Goal: Communication & Community: Answer question/provide support

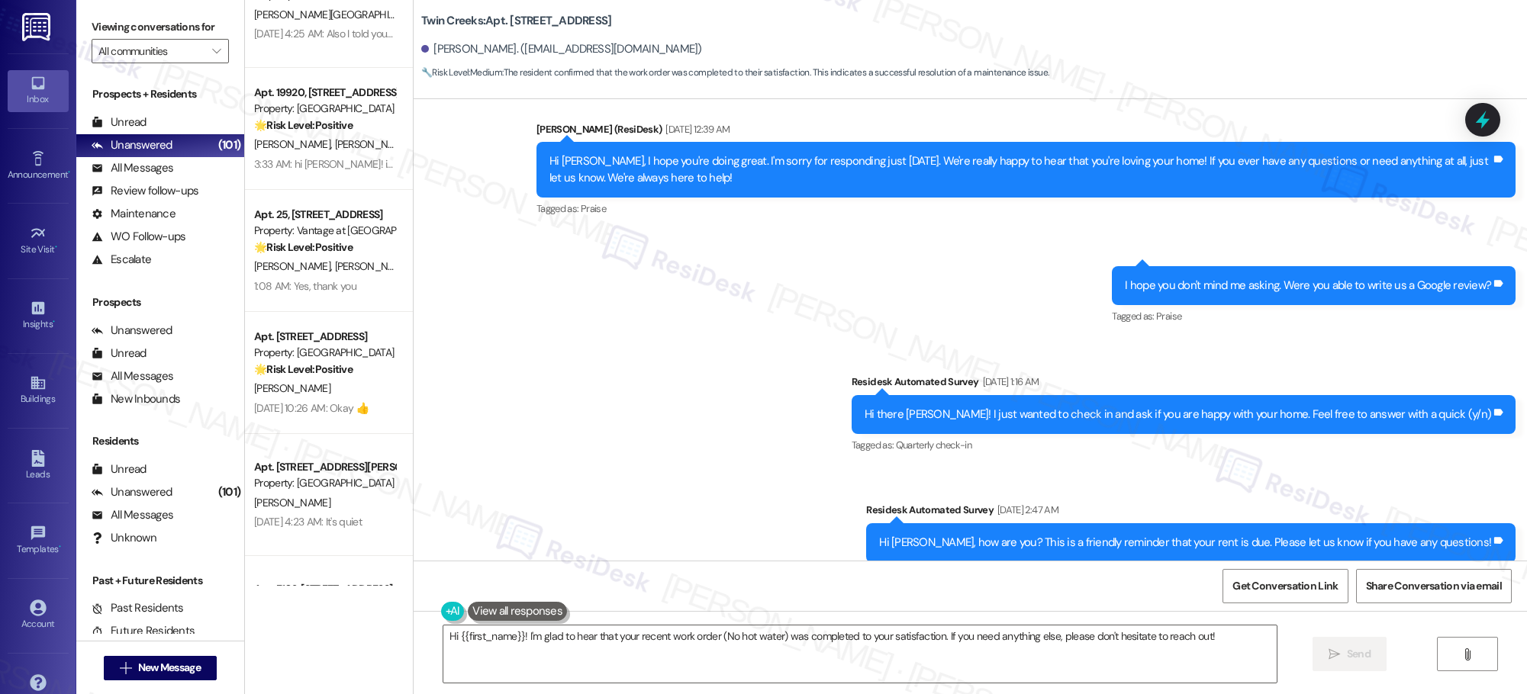
scroll to position [4119, 0]
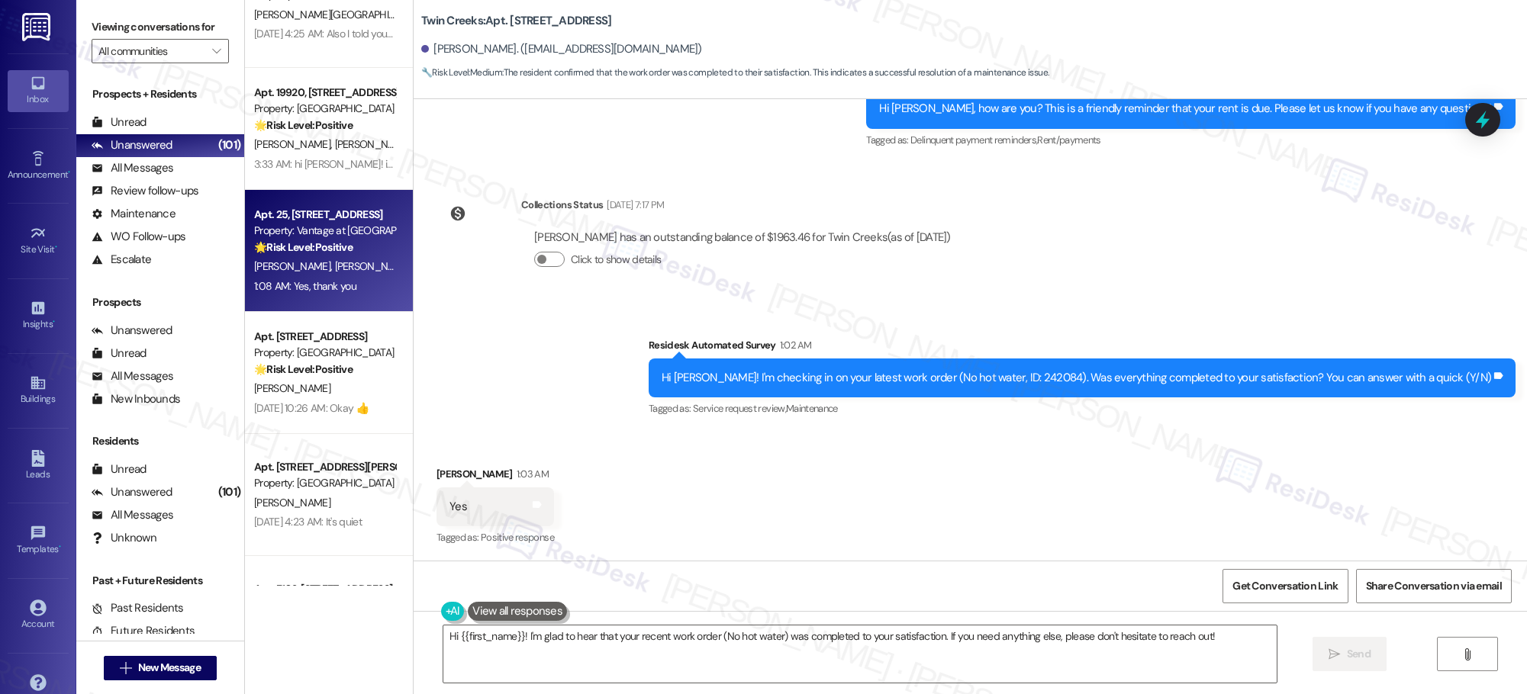
click at [326, 258] on div "[PERSON_NAME] [PERSON_NAME] [PERSON_NAME]" at bounding box center [325, 266] width 144 height 19
type textarea "Hi {{first_name}}! I'm glad to hear that your recent work order (No hot water) …"
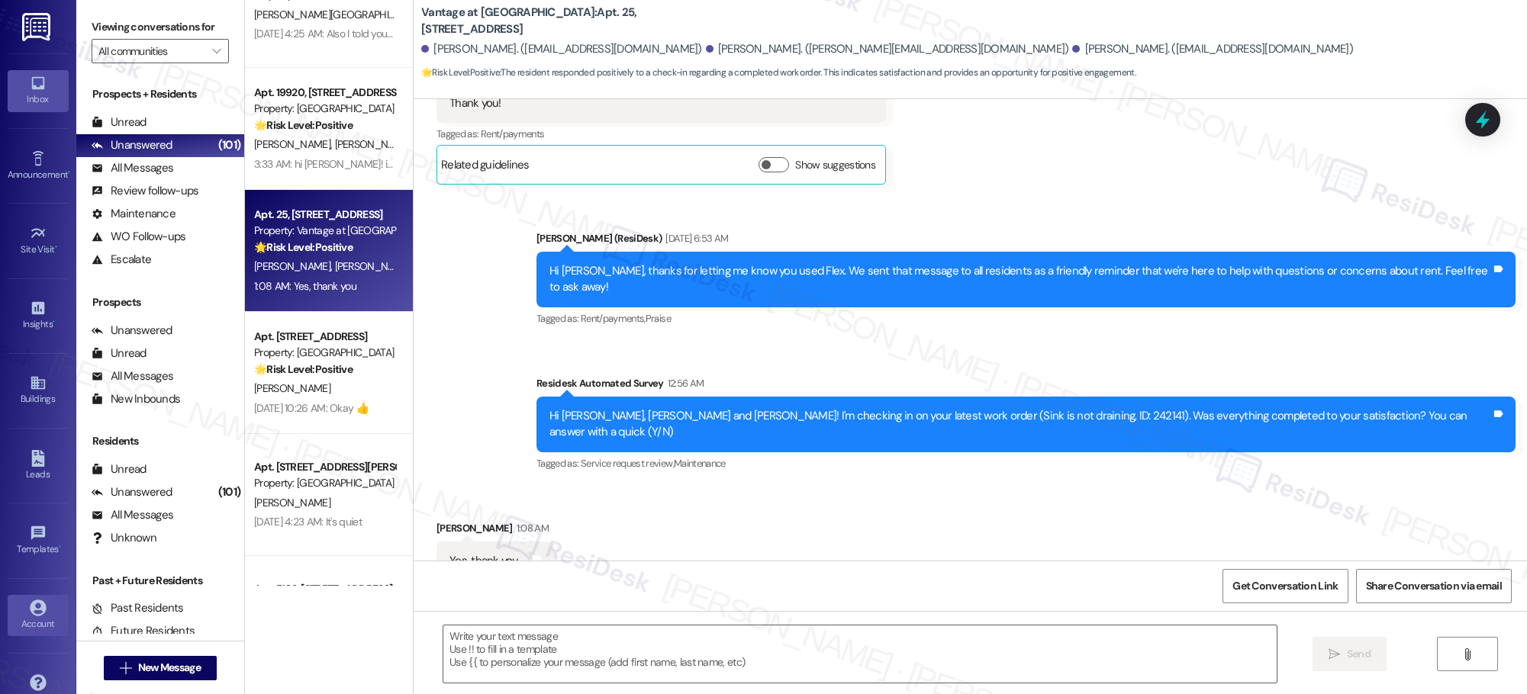
type textarea "Fetching suggested responses. Please feel free to read through the conversation…"
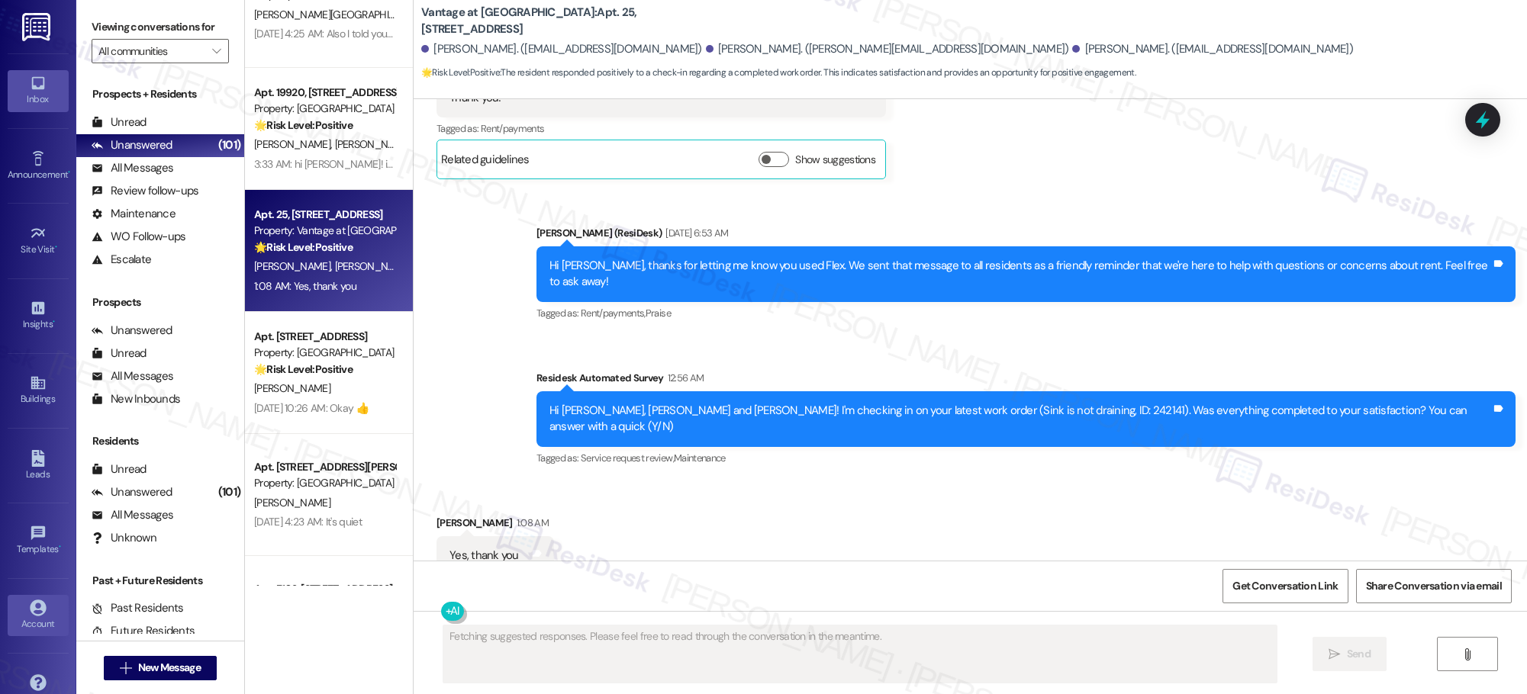
click at [35, 611] on icon at bounding box center [38, 608] width 17 height 17
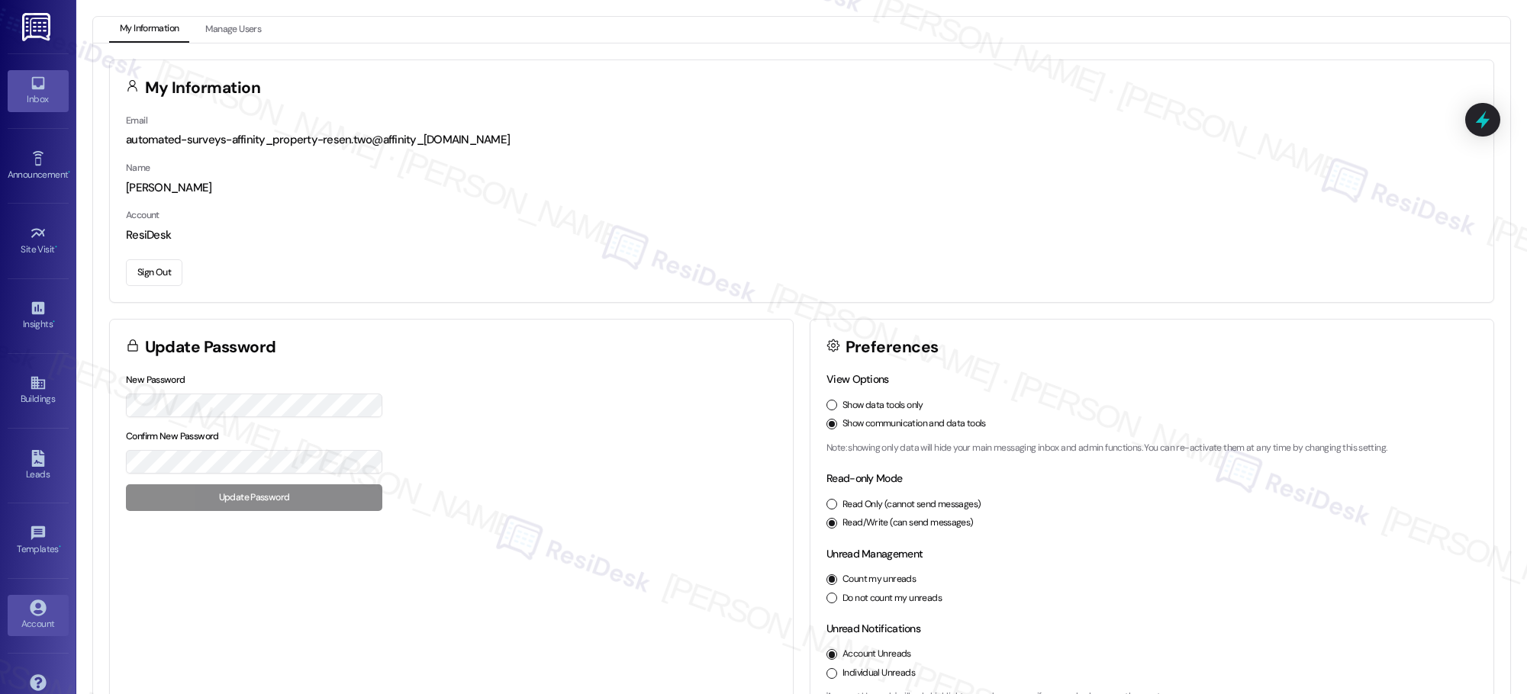
click at [34, 83] on icon at bounding box center [38, 83] width 17 height 17
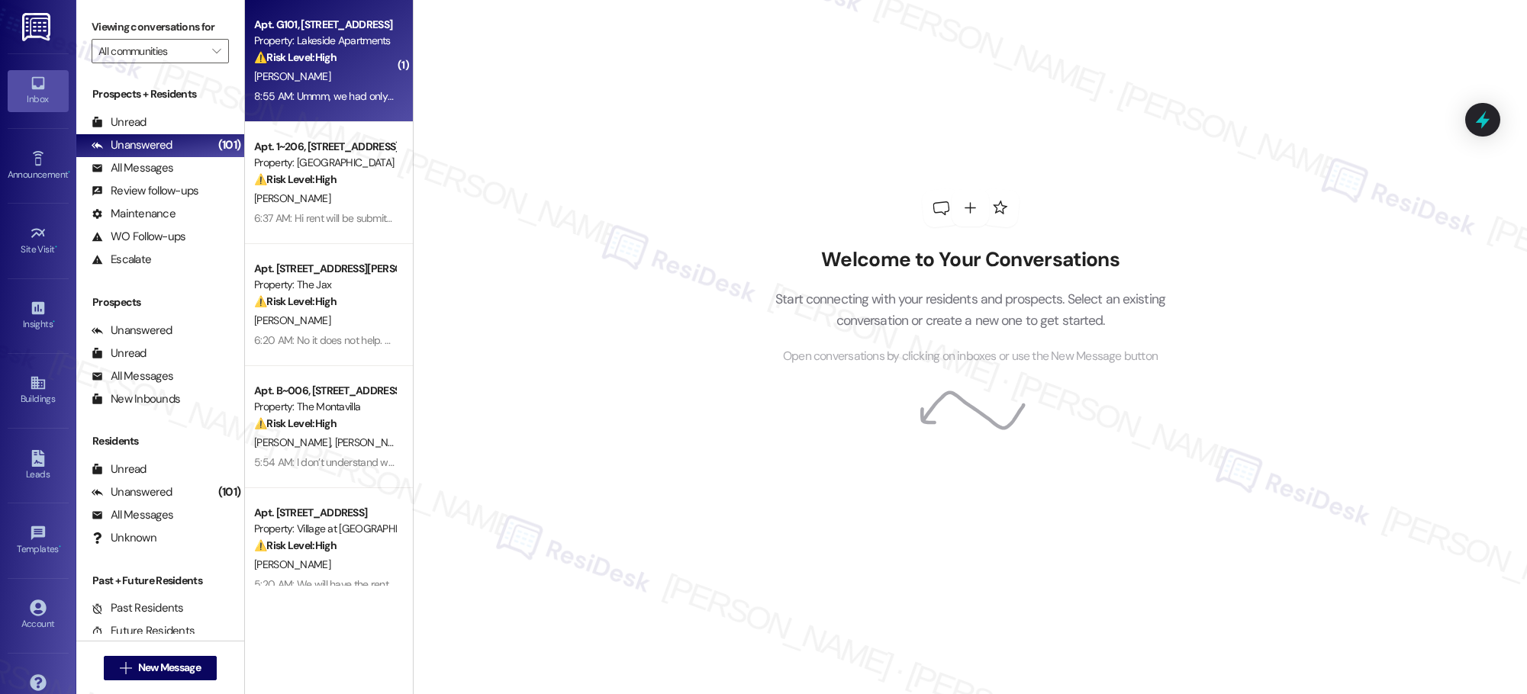
click at [351, 91] on div "8:55 AM: Ummm, we had only closet door discussed and chose to not worry about i…" at bounding box center [532, 96] width 556 height 14
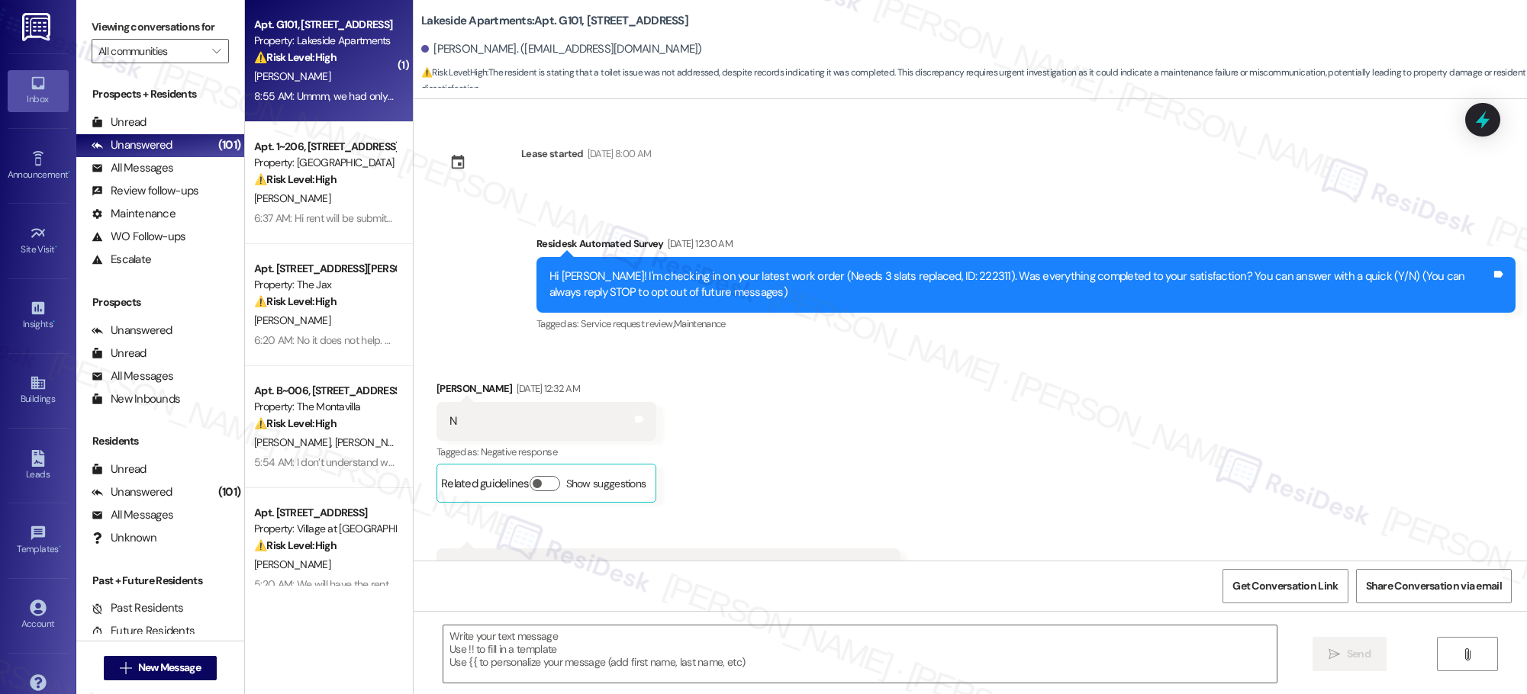
scroll to position [16365, 0]
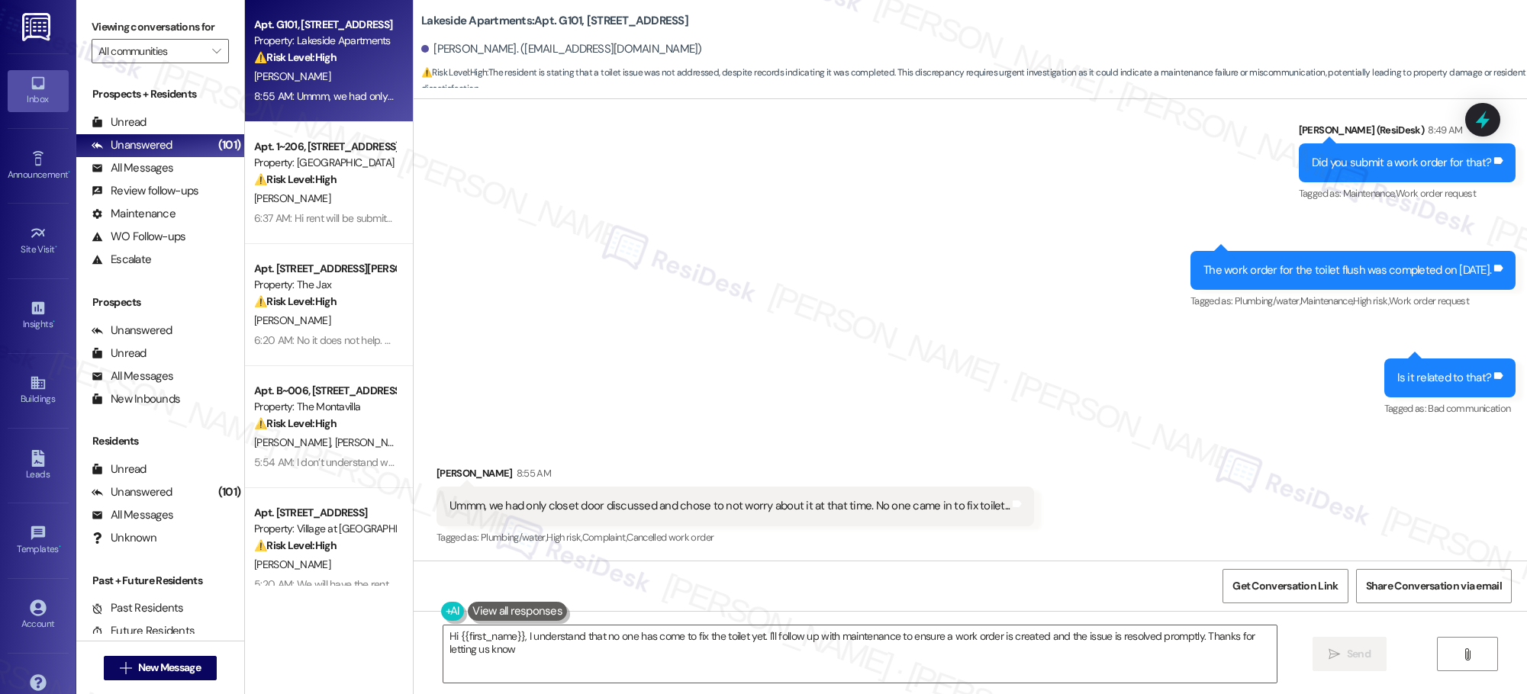
type textarea "Hi {{first_name}}, I understand that no one has come to fix the toilet yet. I'l…"
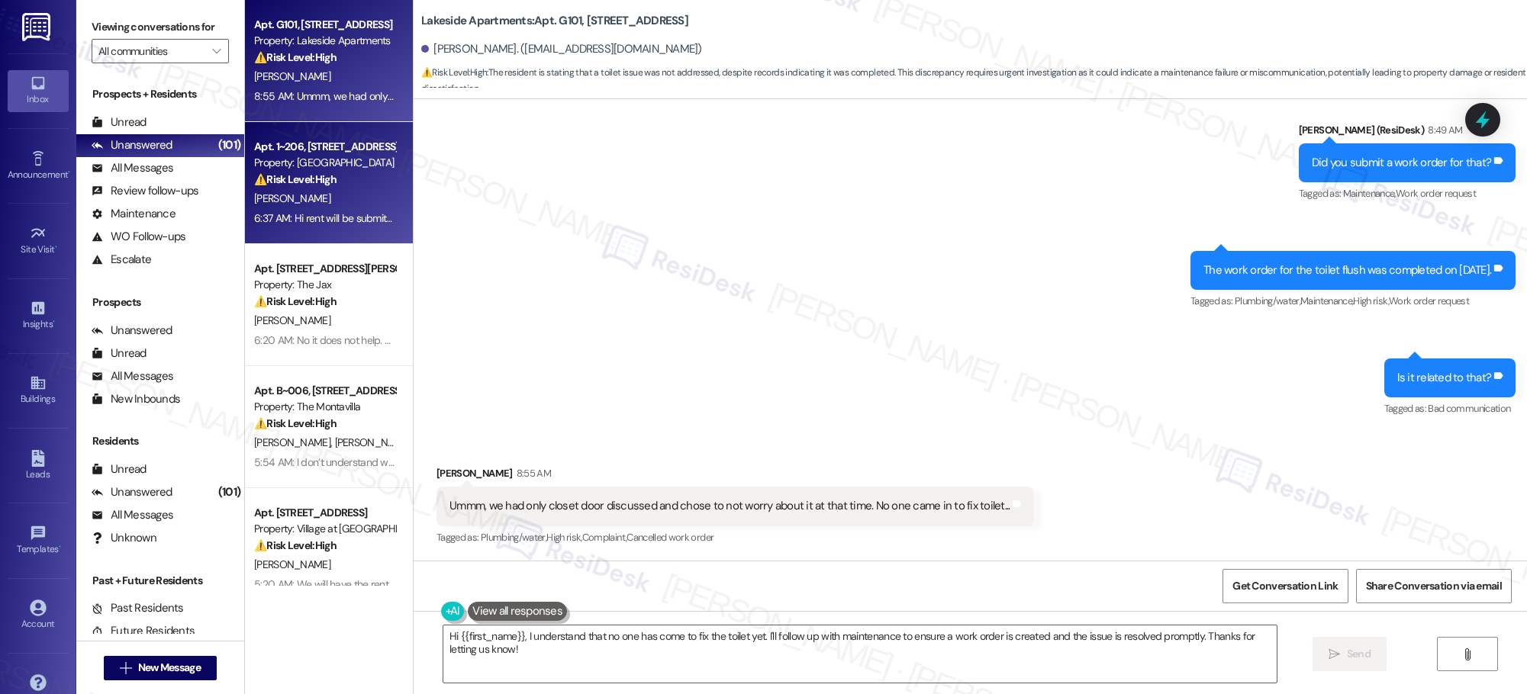
click at [317, 181] on strong "⚠️ Risk Level: High" at bounding box center [295, 179] width 82 height 14
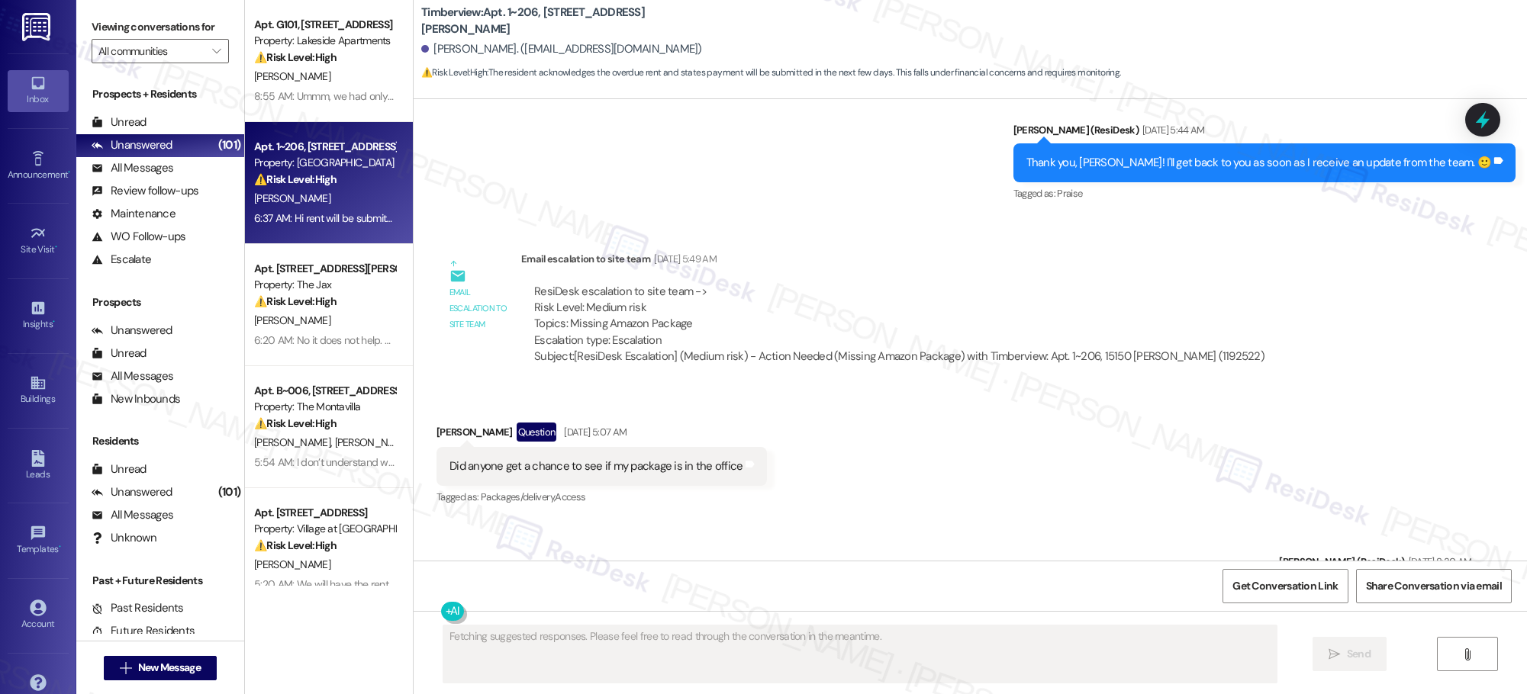
scroll to position [6252, 0]
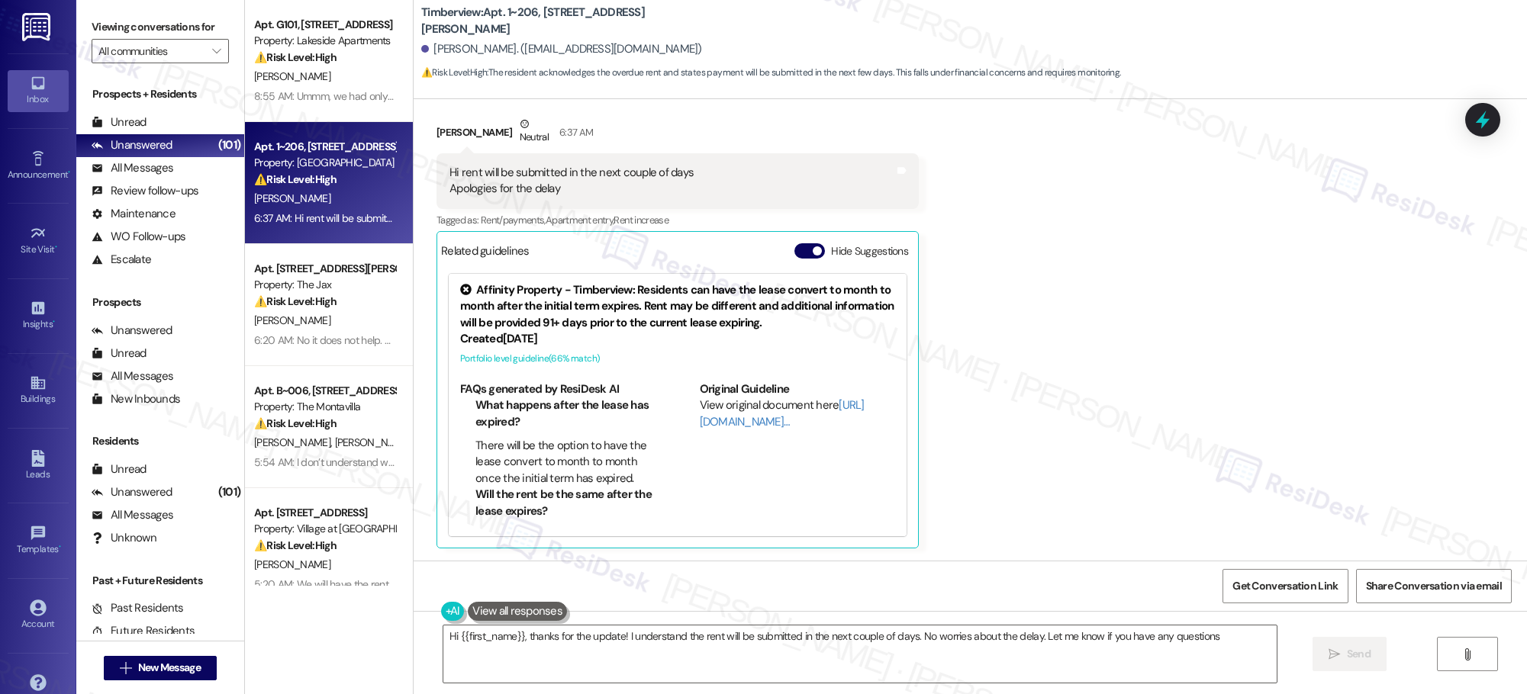
type textarea "Hi {{first_name}}, thanks for the update! I understand the rent will be submitt…"
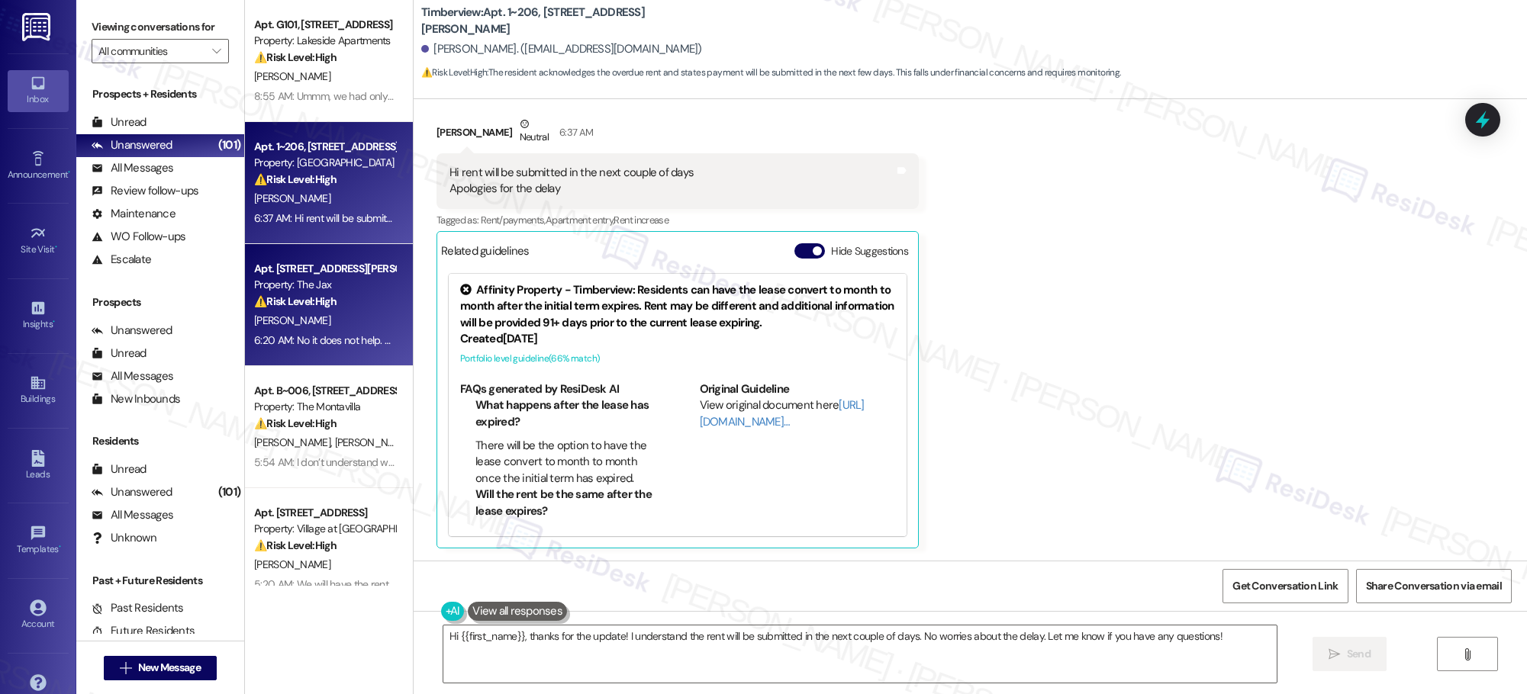
click at [317, 317] on div "[PERSON_NAME]" at bounding box center [325, 320] width 144 height 19
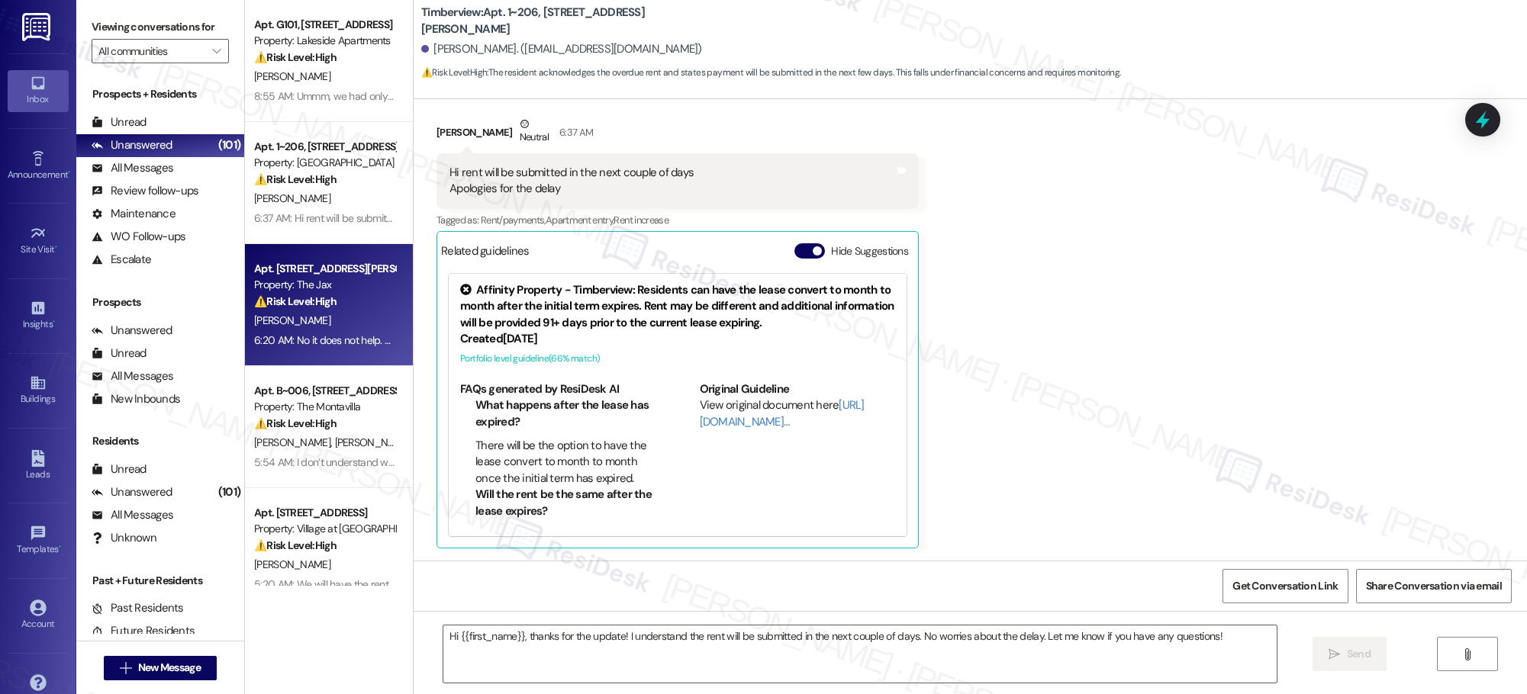
type textarea "Fetching suggested responses. Please feel free to read through the conversation…"
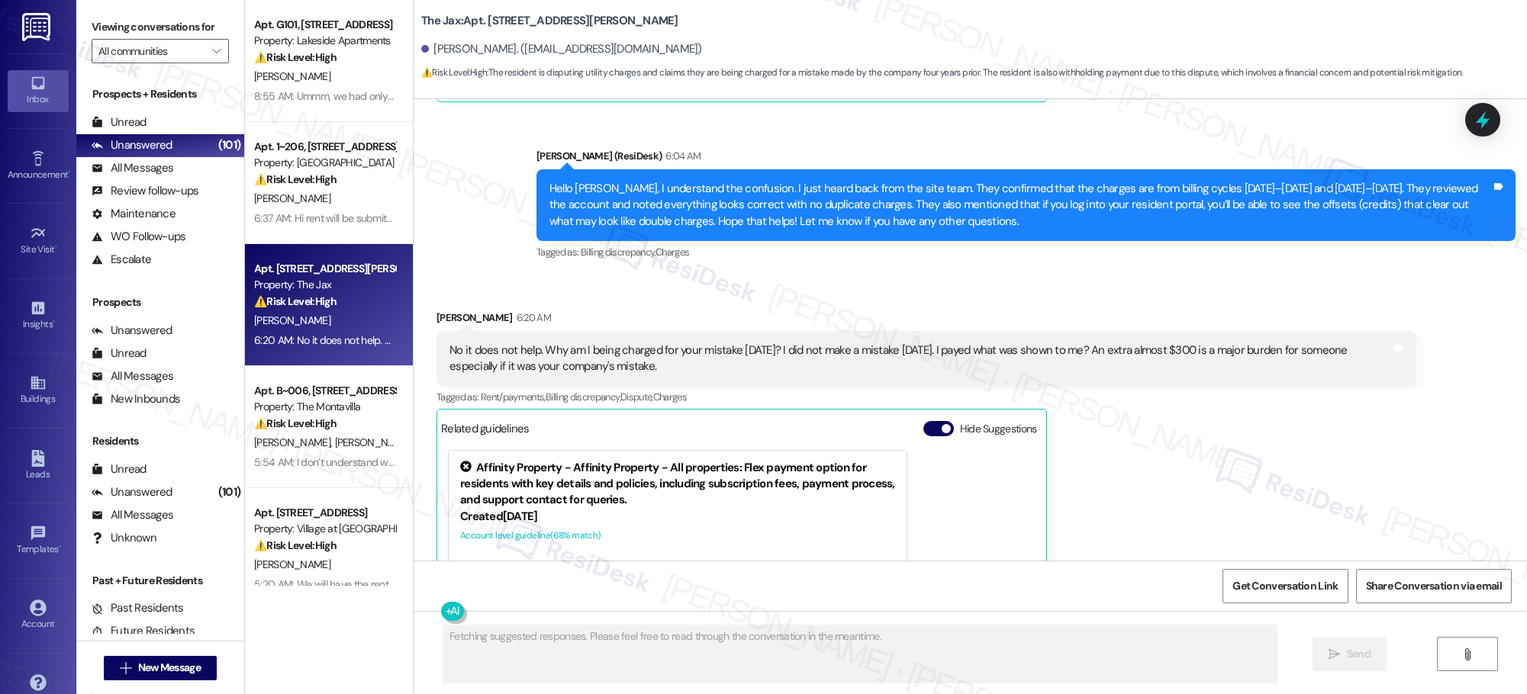
scroll to position [3191, 0]
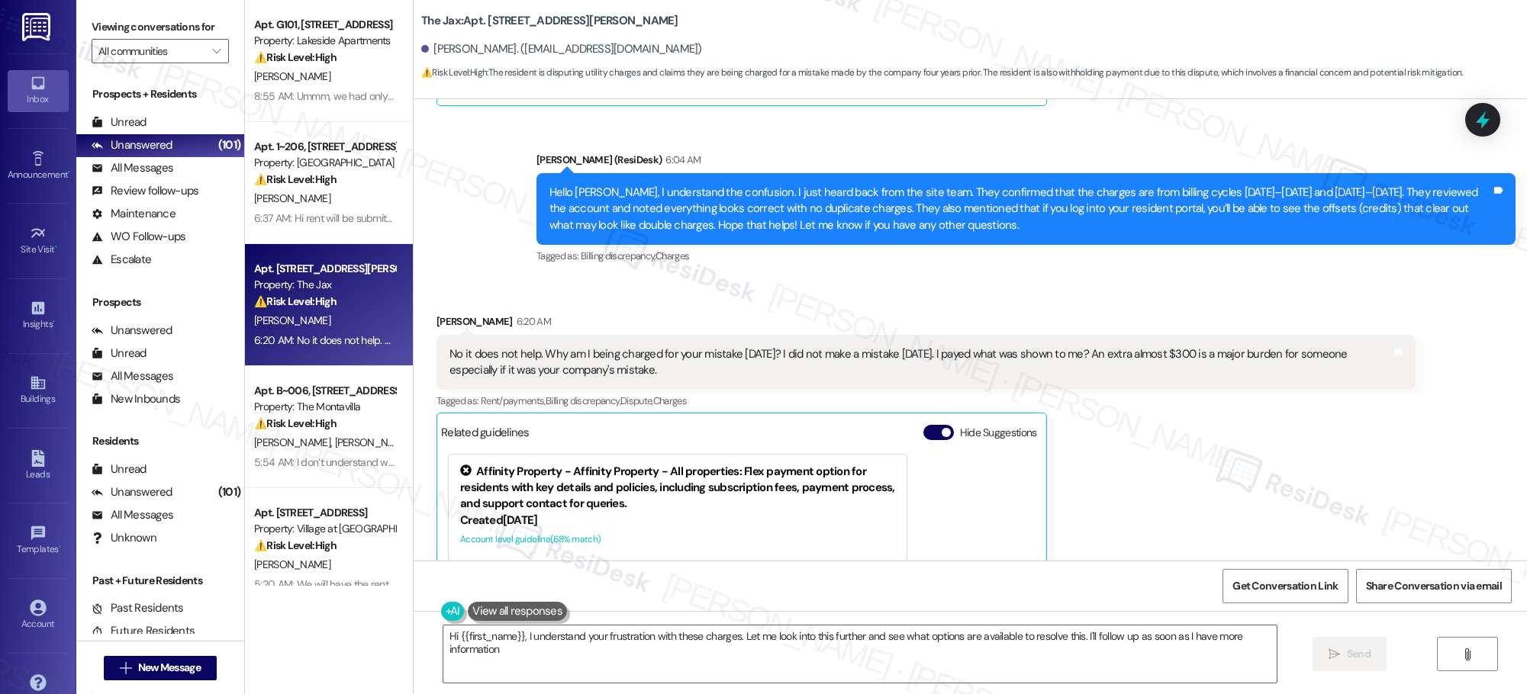
type textarea "Hi {{first_name}}, I understand your frustration with these charges. Let me loo…"
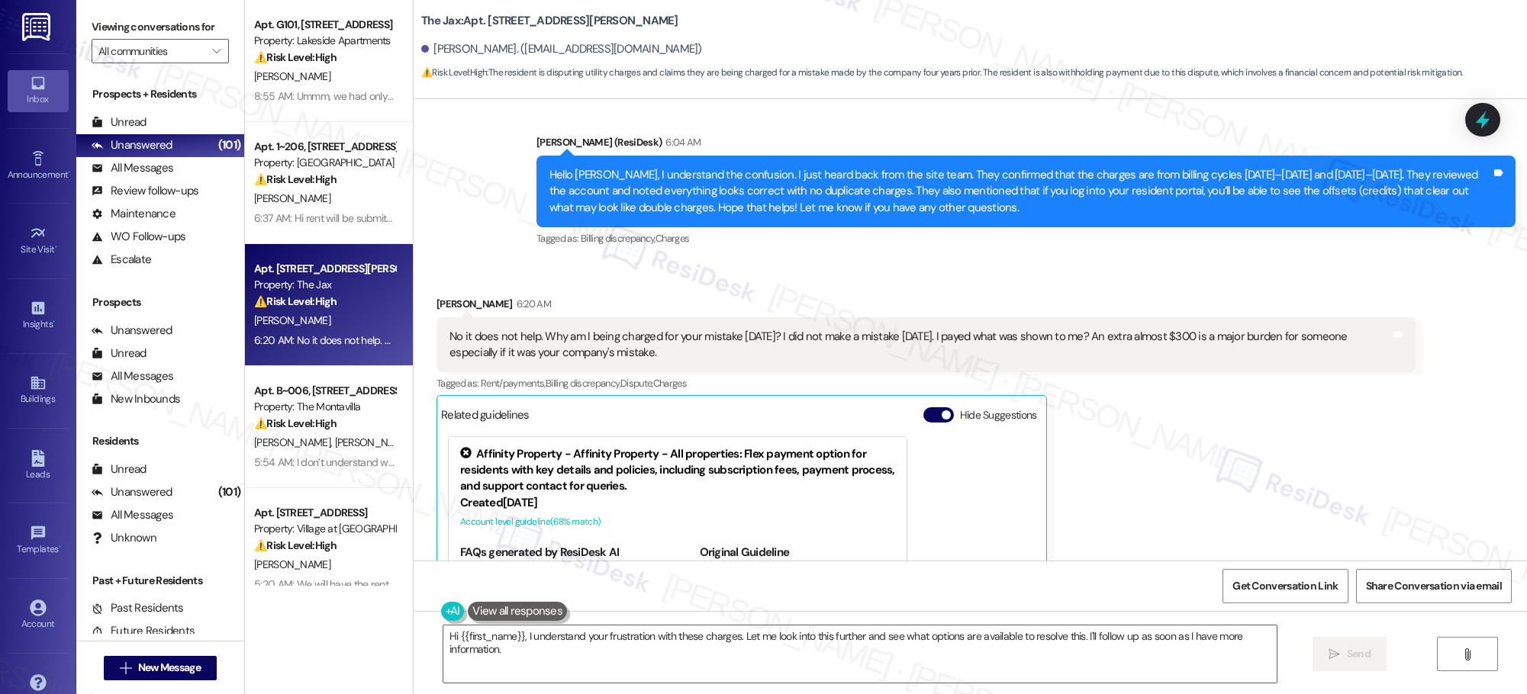
scroll to position [3193, 0]
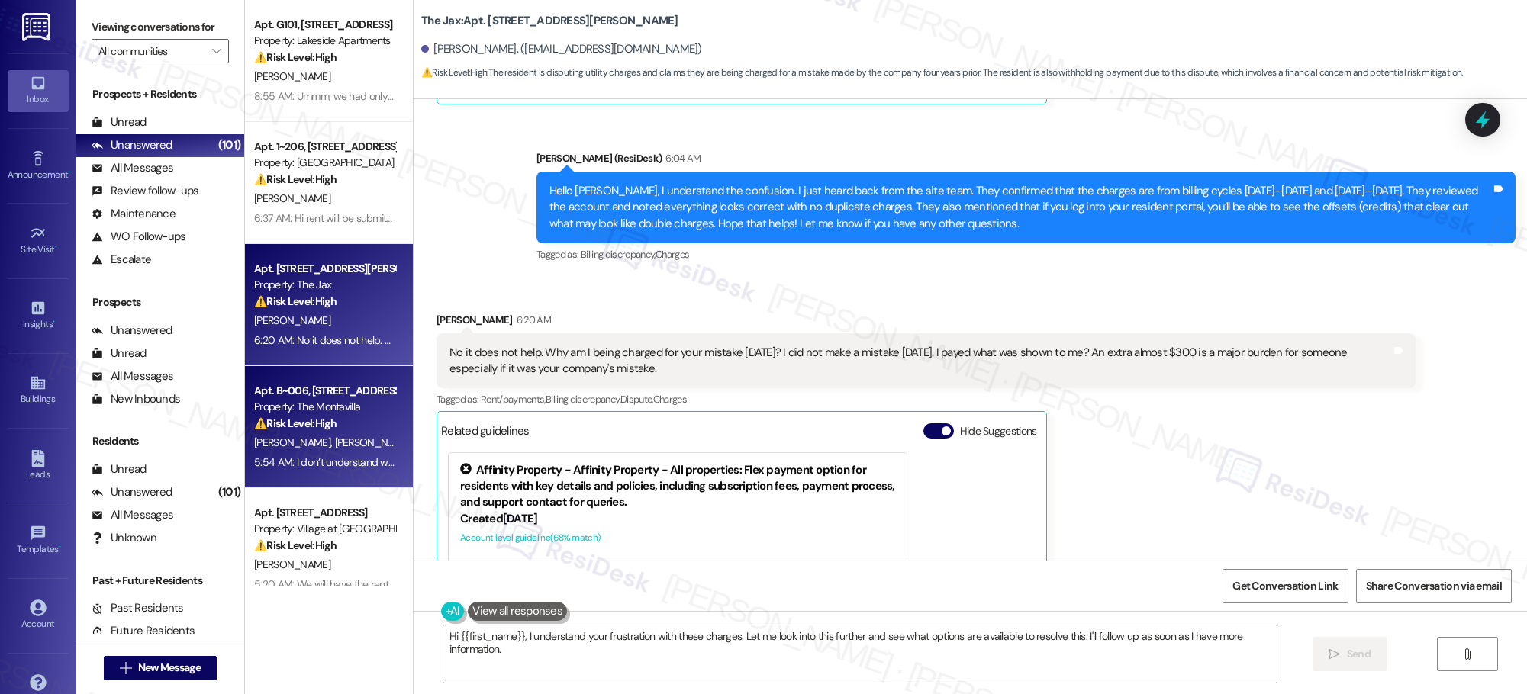
click at [324, 449] on div "[PERSON_NAME] [PERSON_NAME]" at bounding box center [325, 442] width 144 height 19
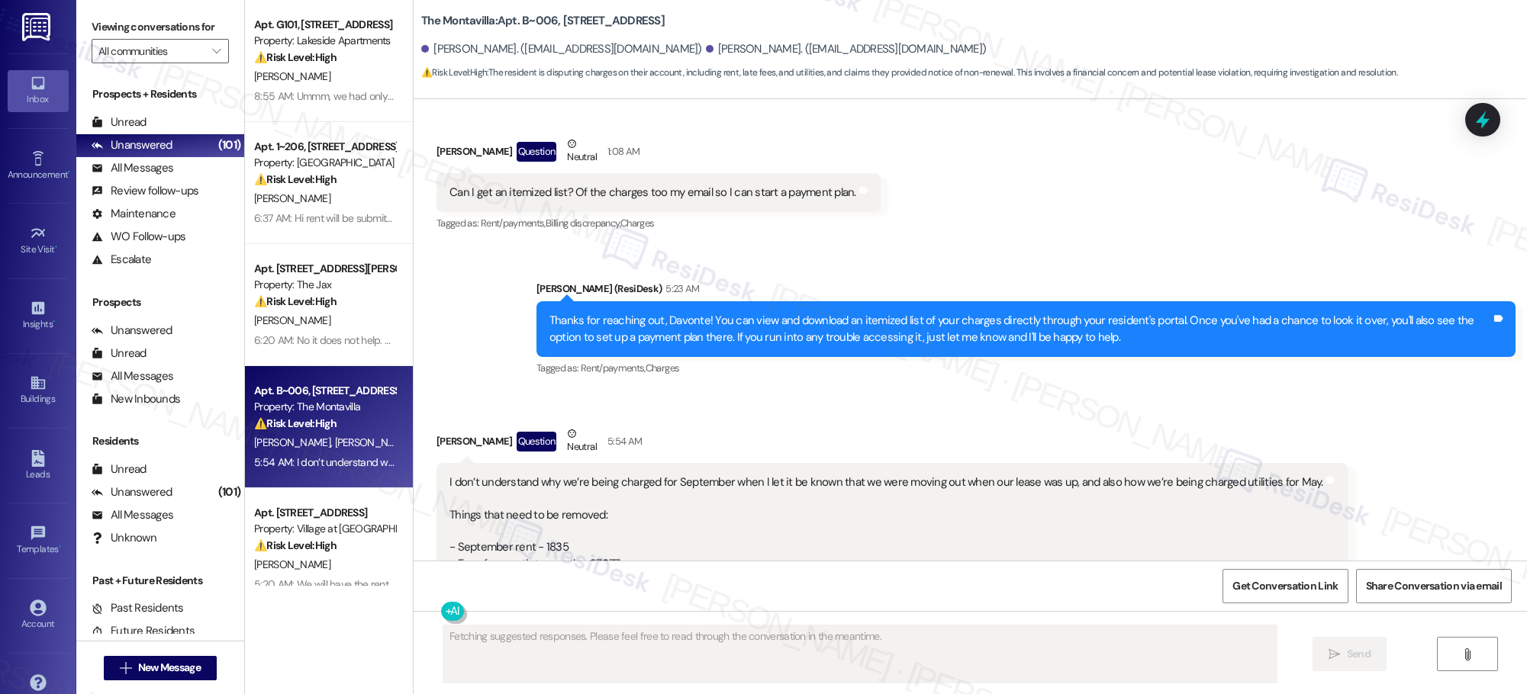
scroll to position [7041, 0]
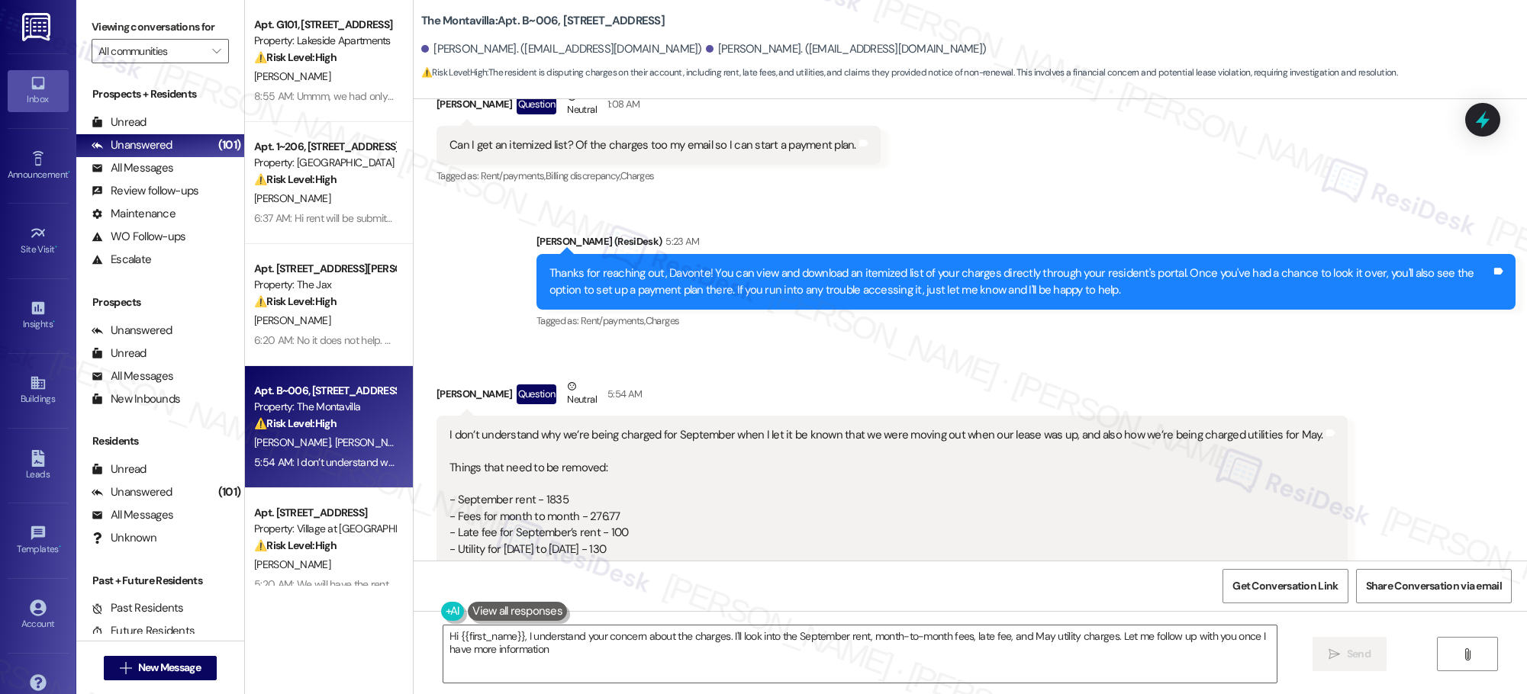
type textarea "Hi {{first_name}}, I understand your concern about the charges. I'll look into …"
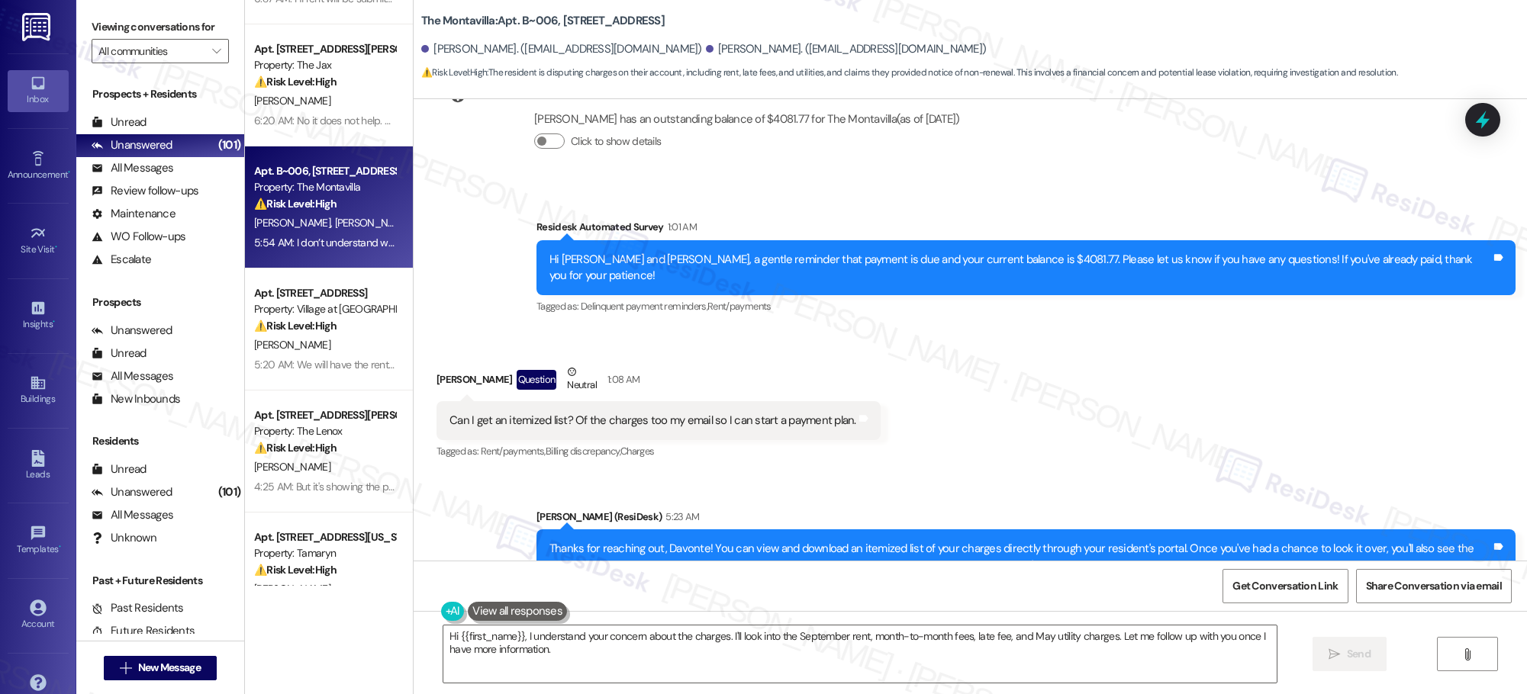
scroll to position [233, 0]
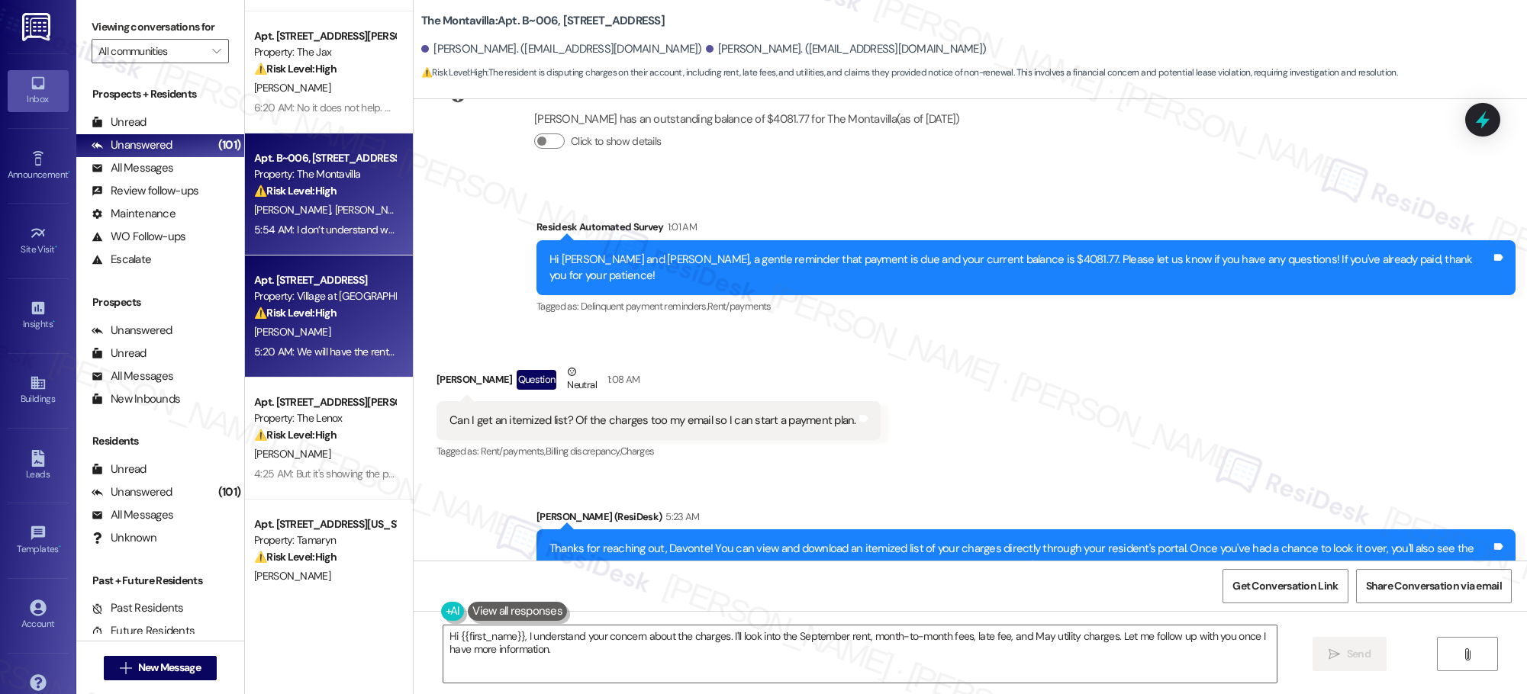
click at [346, 337] on div "[PERSON_NAME]" at bounding box center [325, 332] width 144 height 19
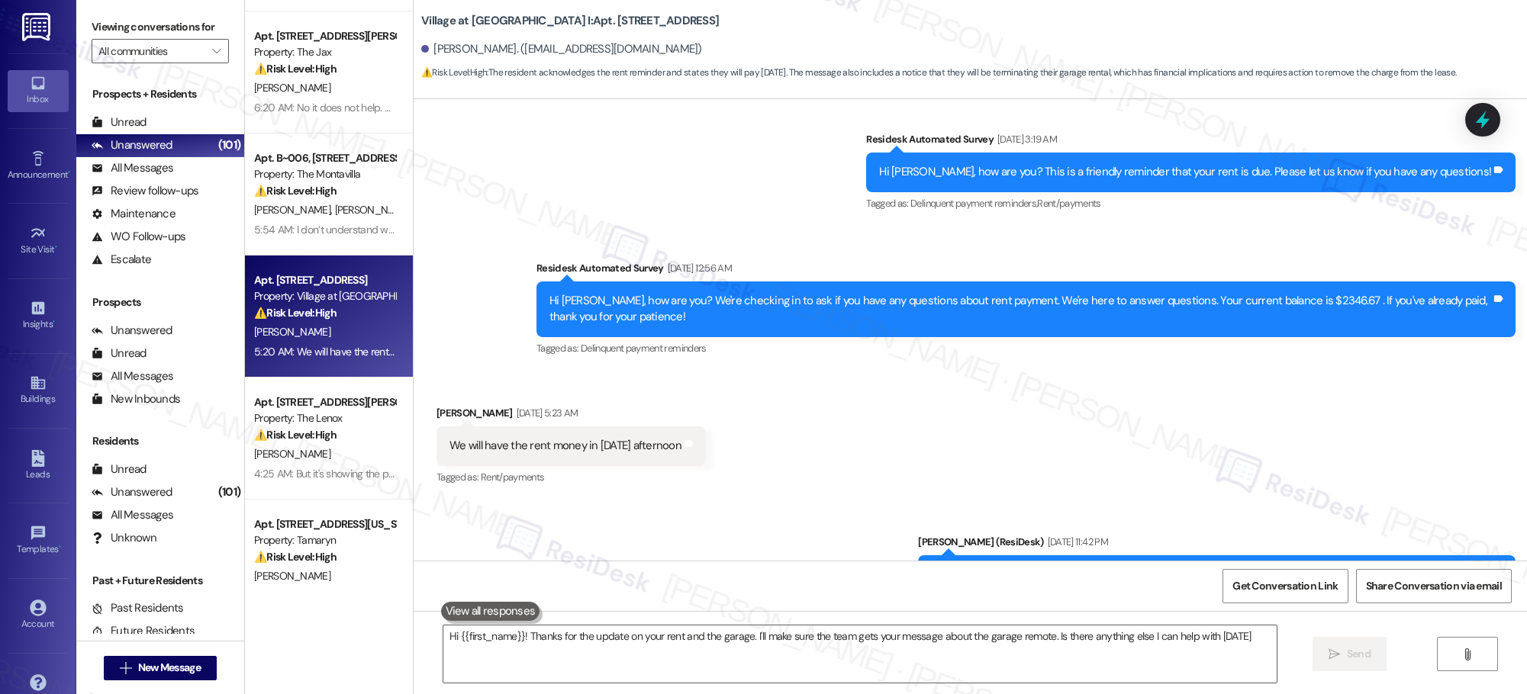
type textarea "Hi {{first_name}}! Thanks for the update on your rent and the garage. I'll make…"
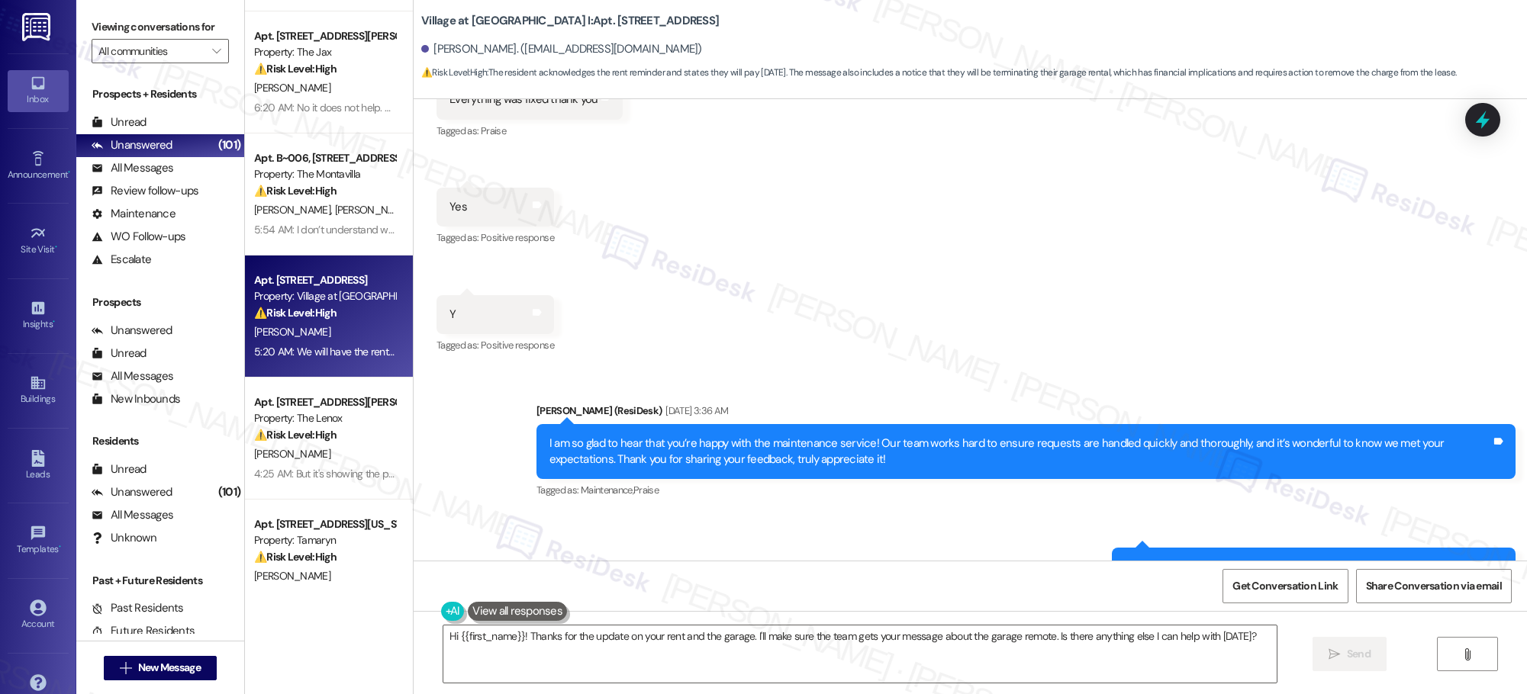
scroll to position [4748, 0]
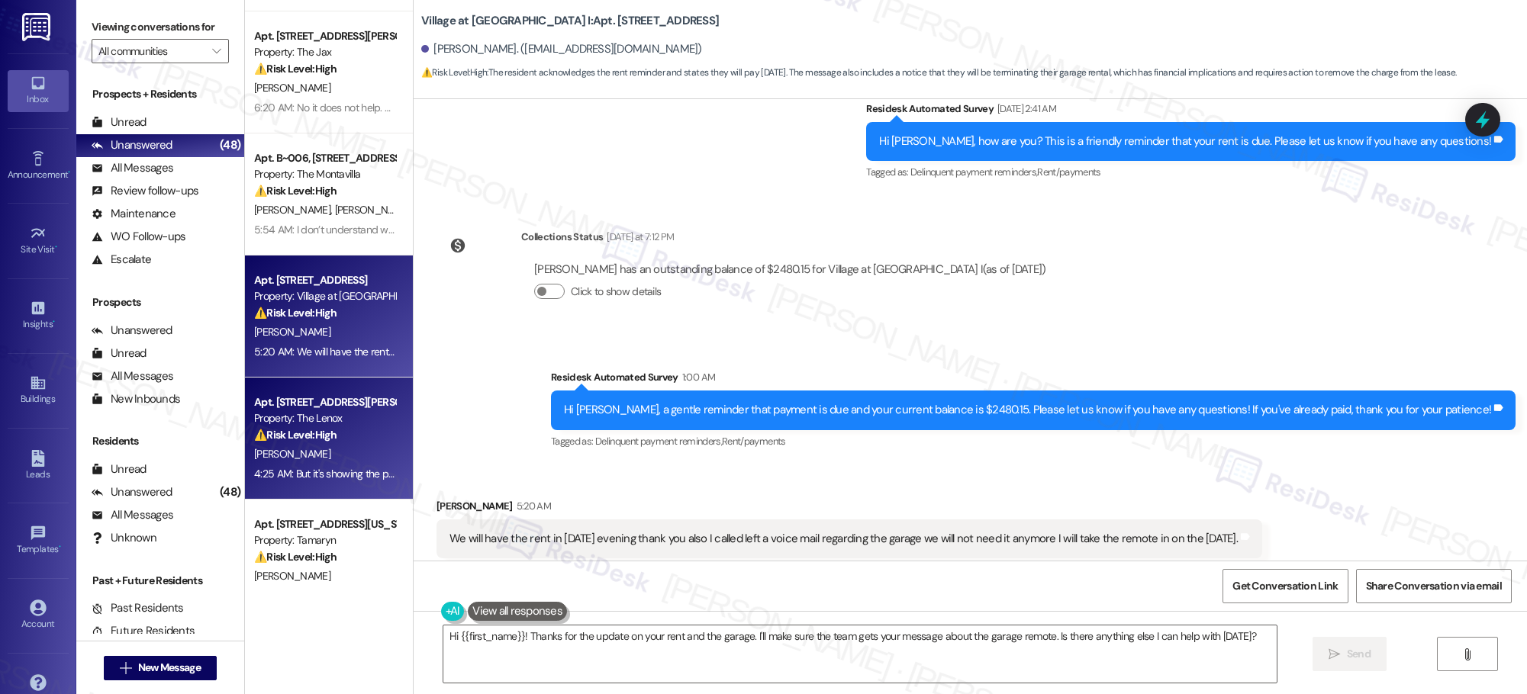
click at [321, 445] on div "[PERSON_NAME]" at bounding box center [325, 454] width 144 height 19
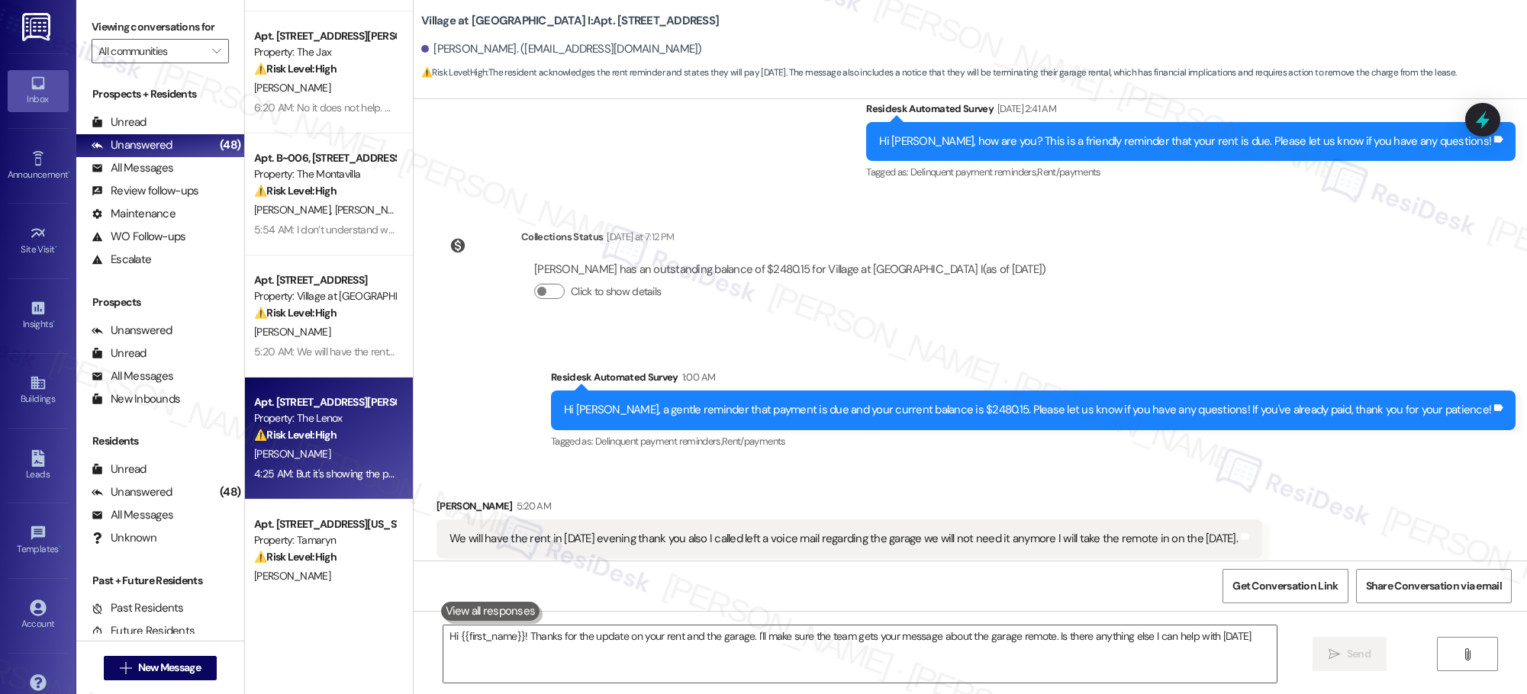
type textarea "Hi {{first_name}}! Thanks for the update on your rent and the garage. I'll make…"
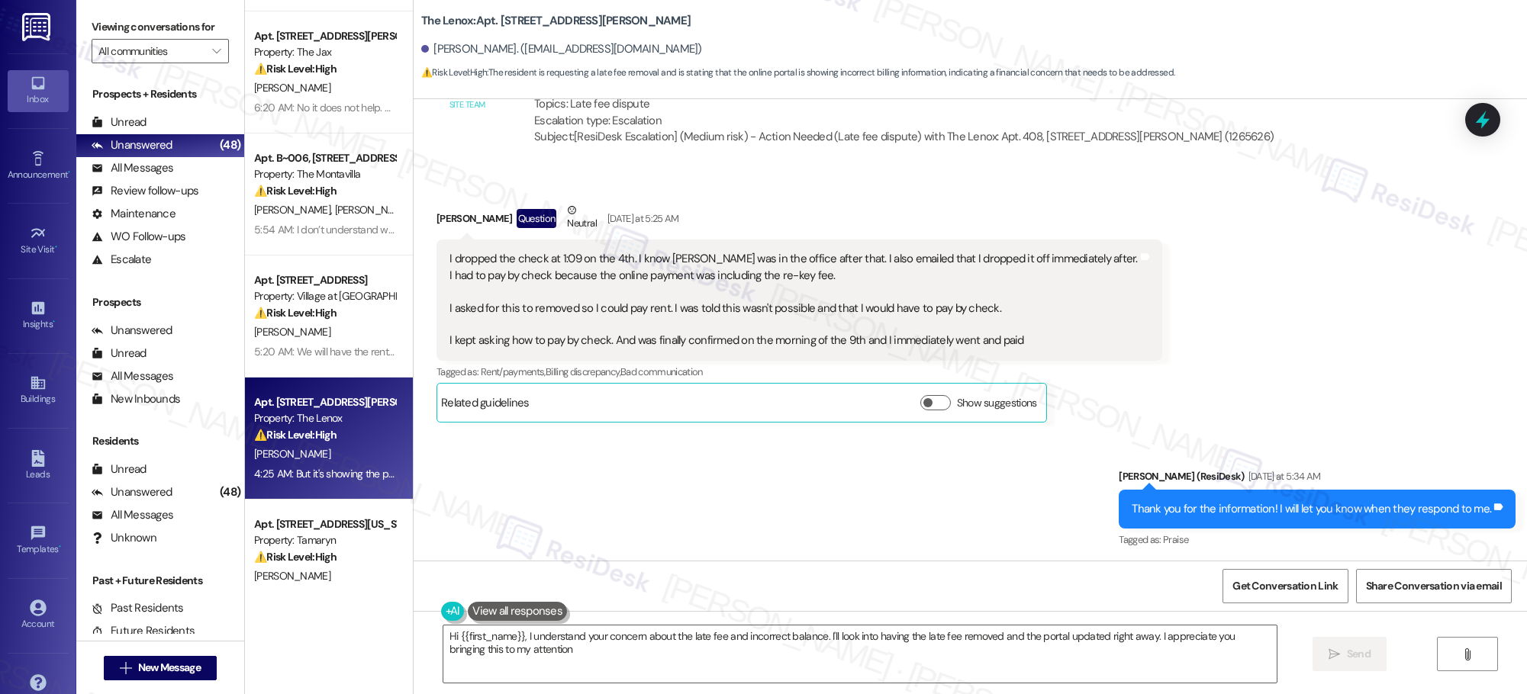
type textarea "Hi {{first_name}}, I understand your concern about the late fee and incorrect b…"
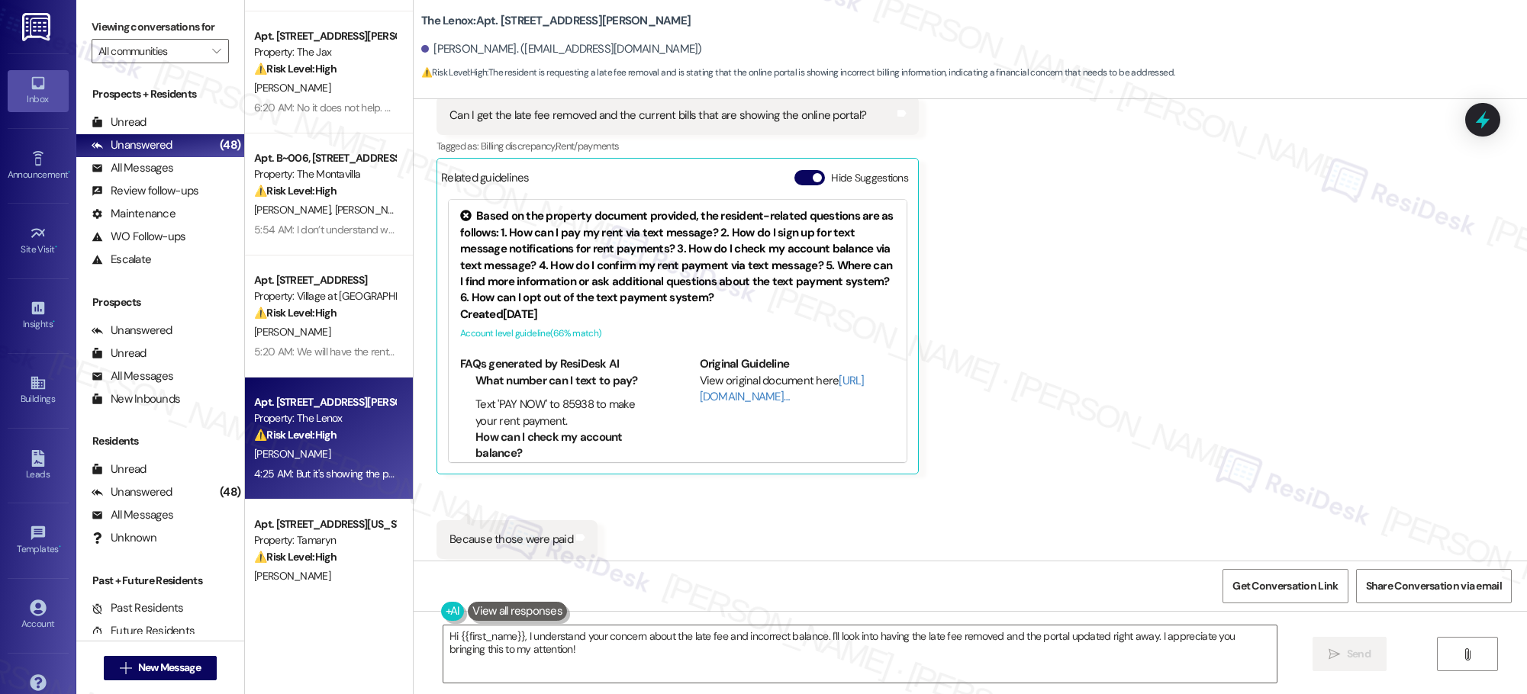
scroll to position [9029, 0]
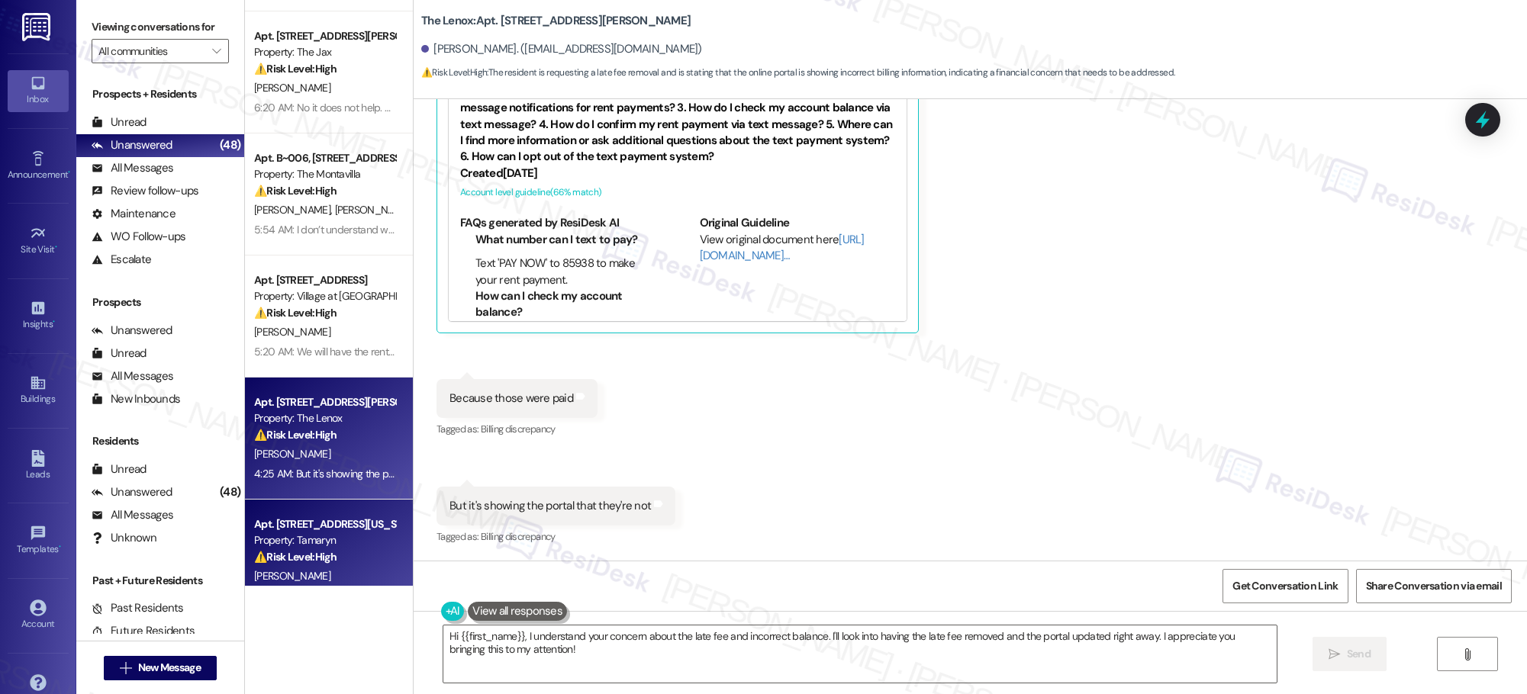
click at [314, 542] on div "Property: Tamaryn" at bounding box center [324, 541] width 141 height 16
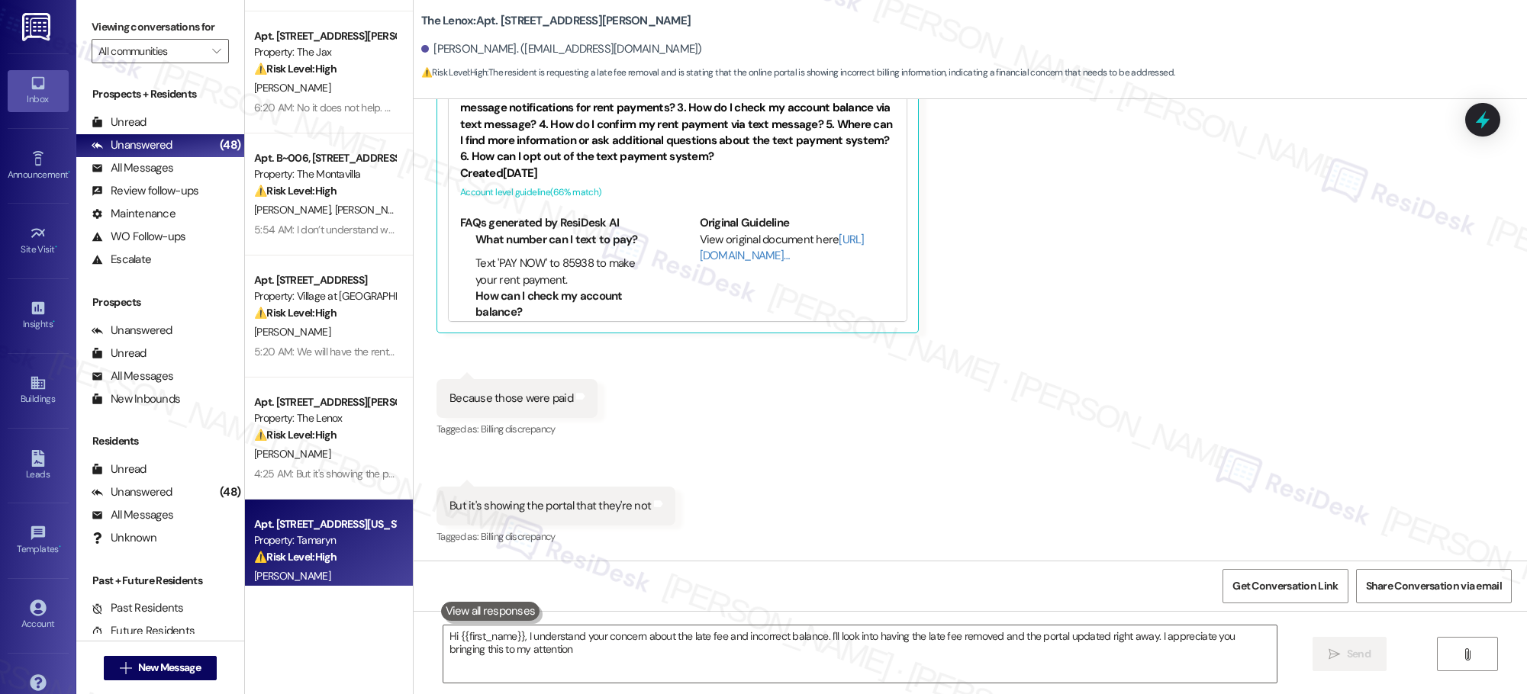
type textarea "Hi {{first_name}}, I understand your concern about the late fee and incorrect b…"
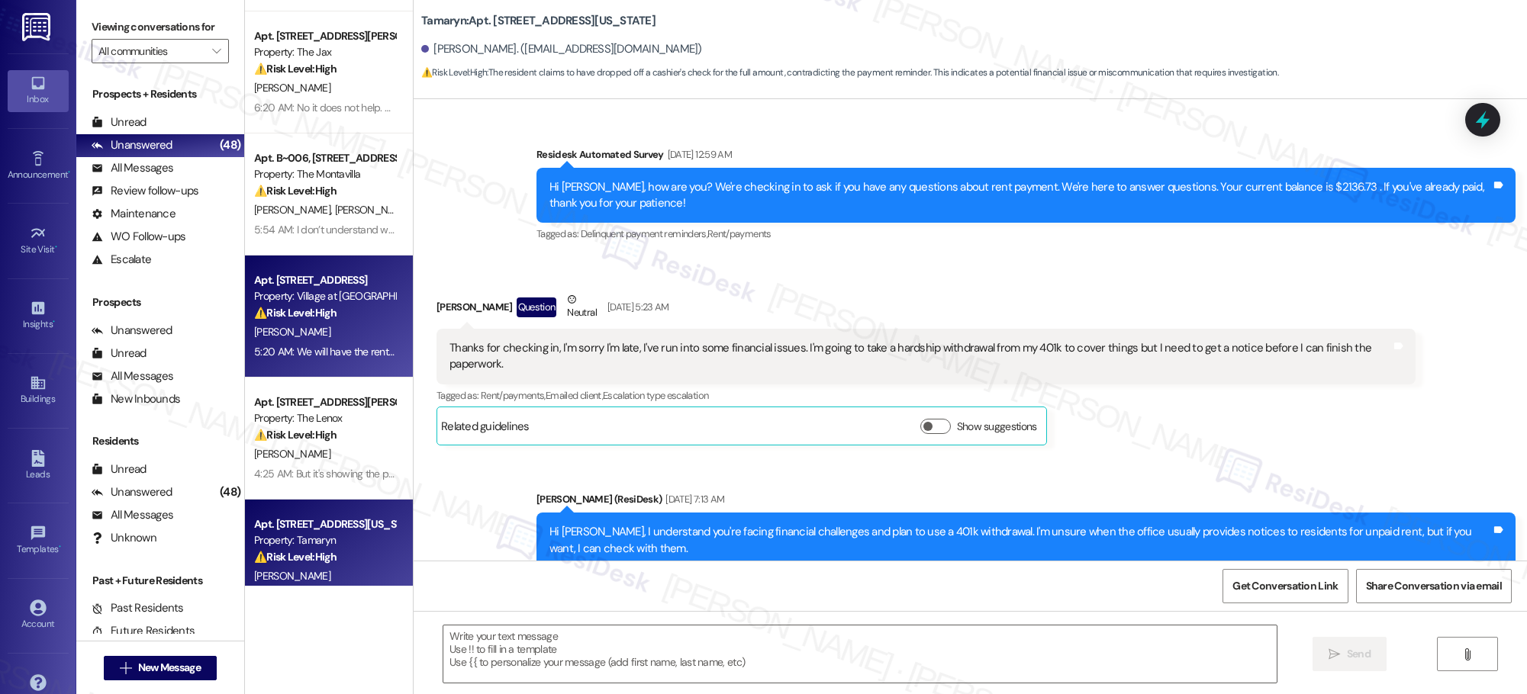
type textarea "Fetching suggested responses. Please feel free to read through the conversation…"
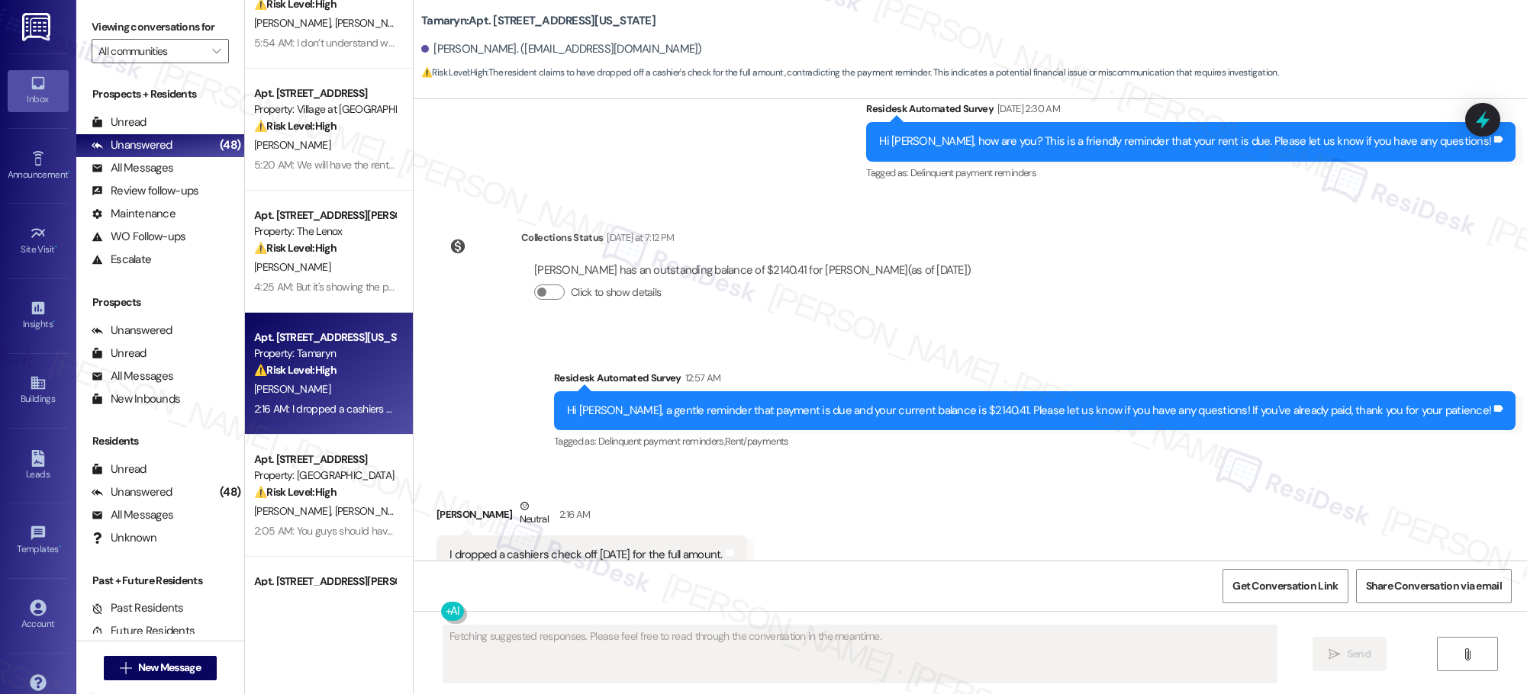
scroll to position [430, 0]
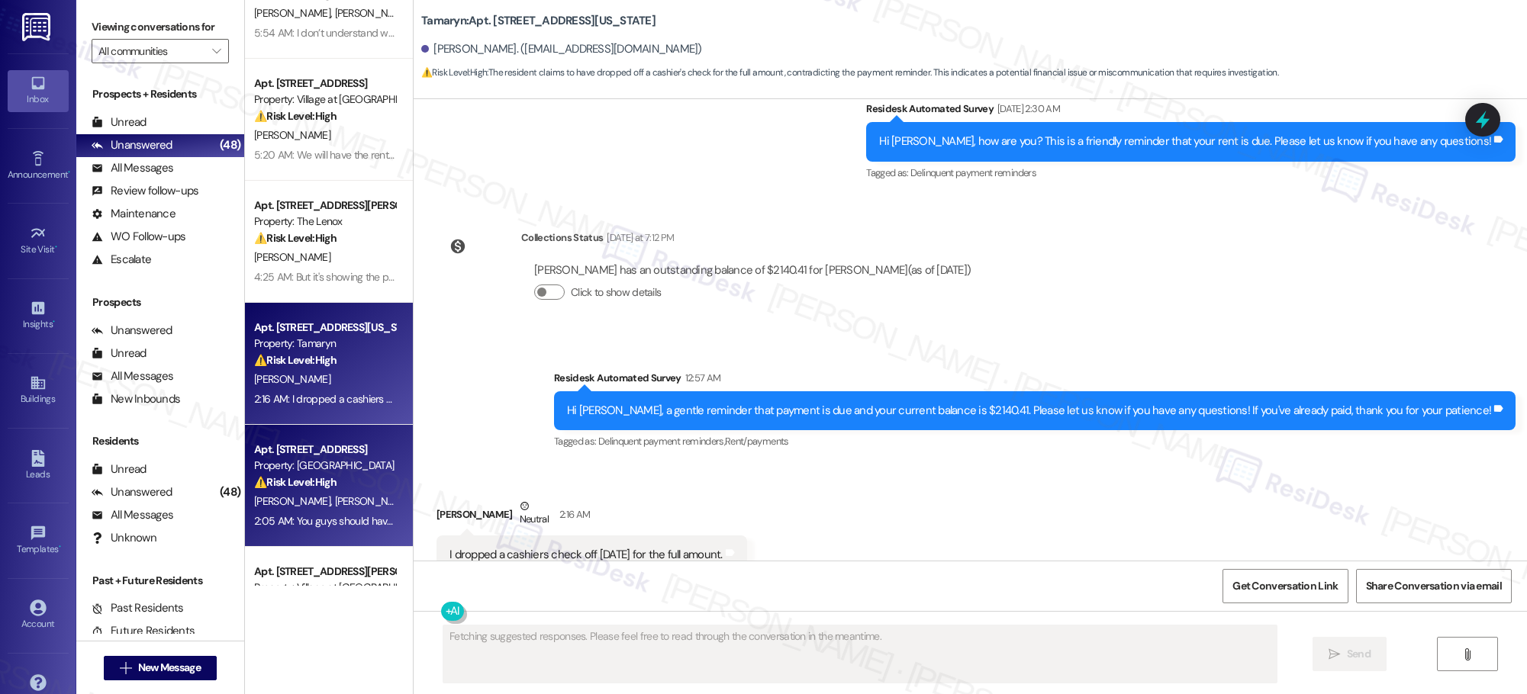
click at [336, 440] on div "Apt. F_20, [STREET_ADDRESS] Property: [GEOGRAPHIC_DATA] ⚠️ Risk Level: High The…" at bounding box center [325, 466] width 144 height 52
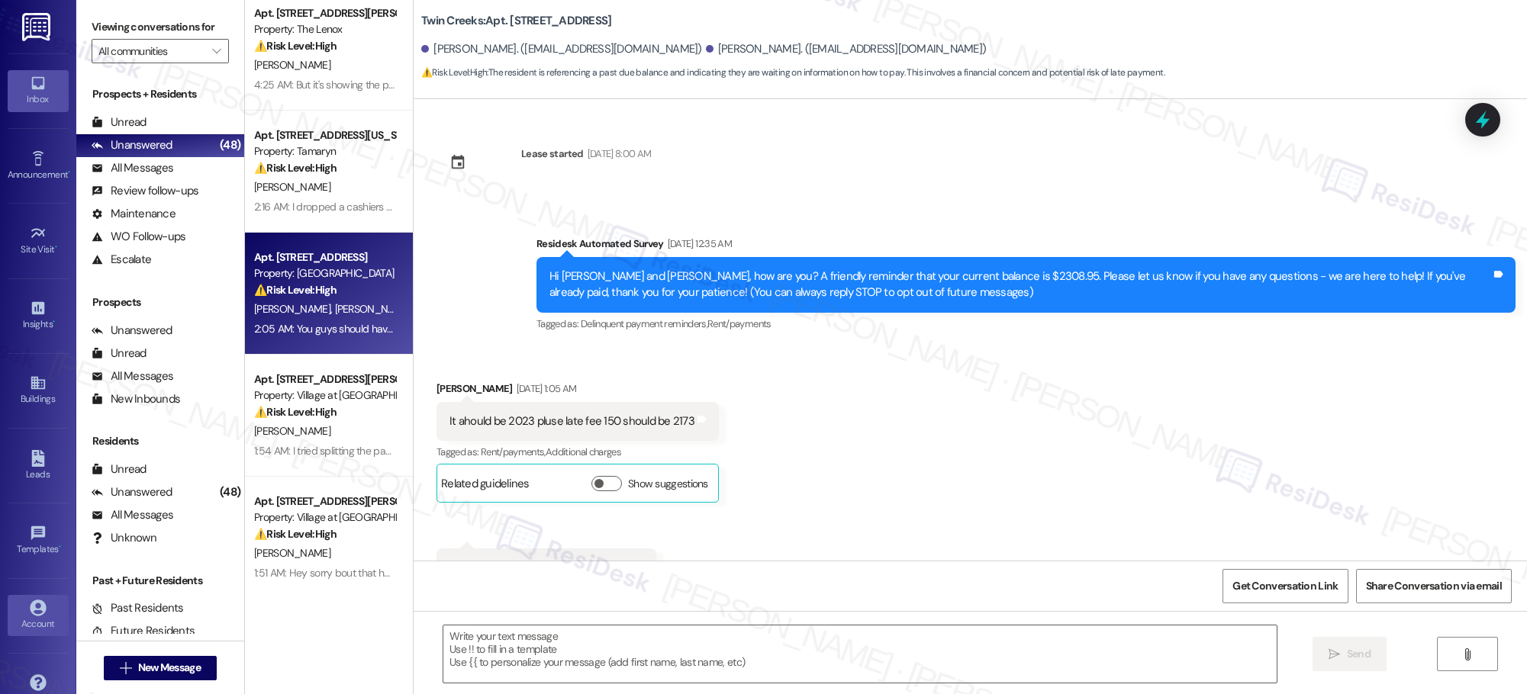
scroll to position [634, 0]
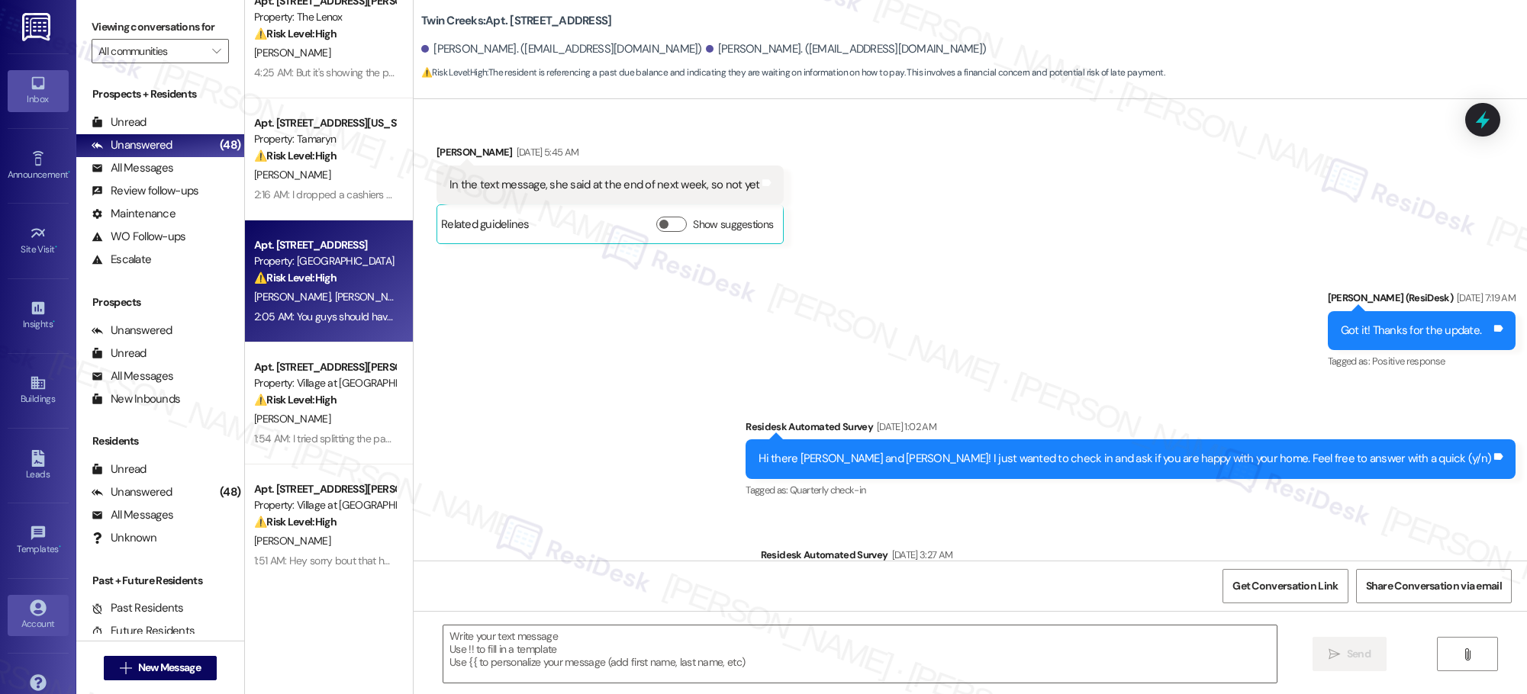
type textarea "Fetching suggested responses. Please feel free to read through the conversation…"
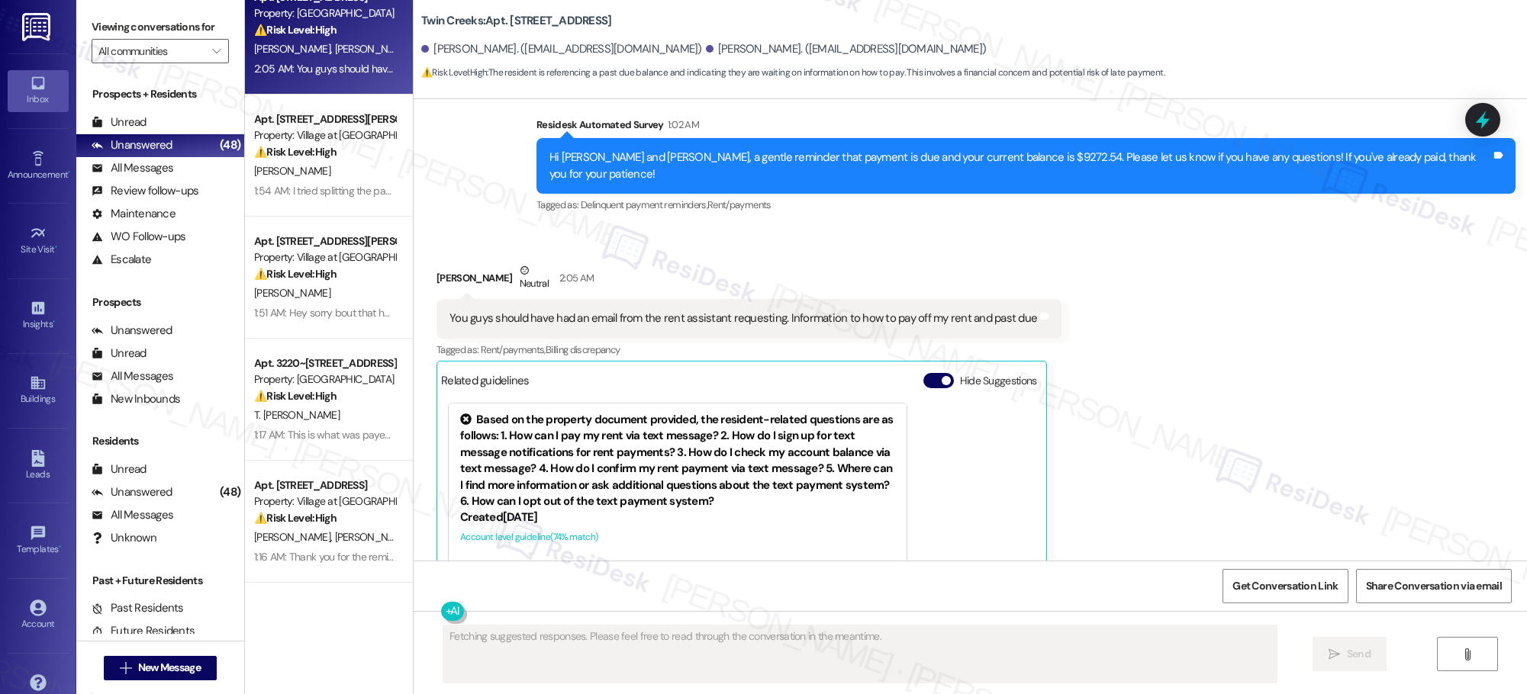
scroll to position [905, 0]
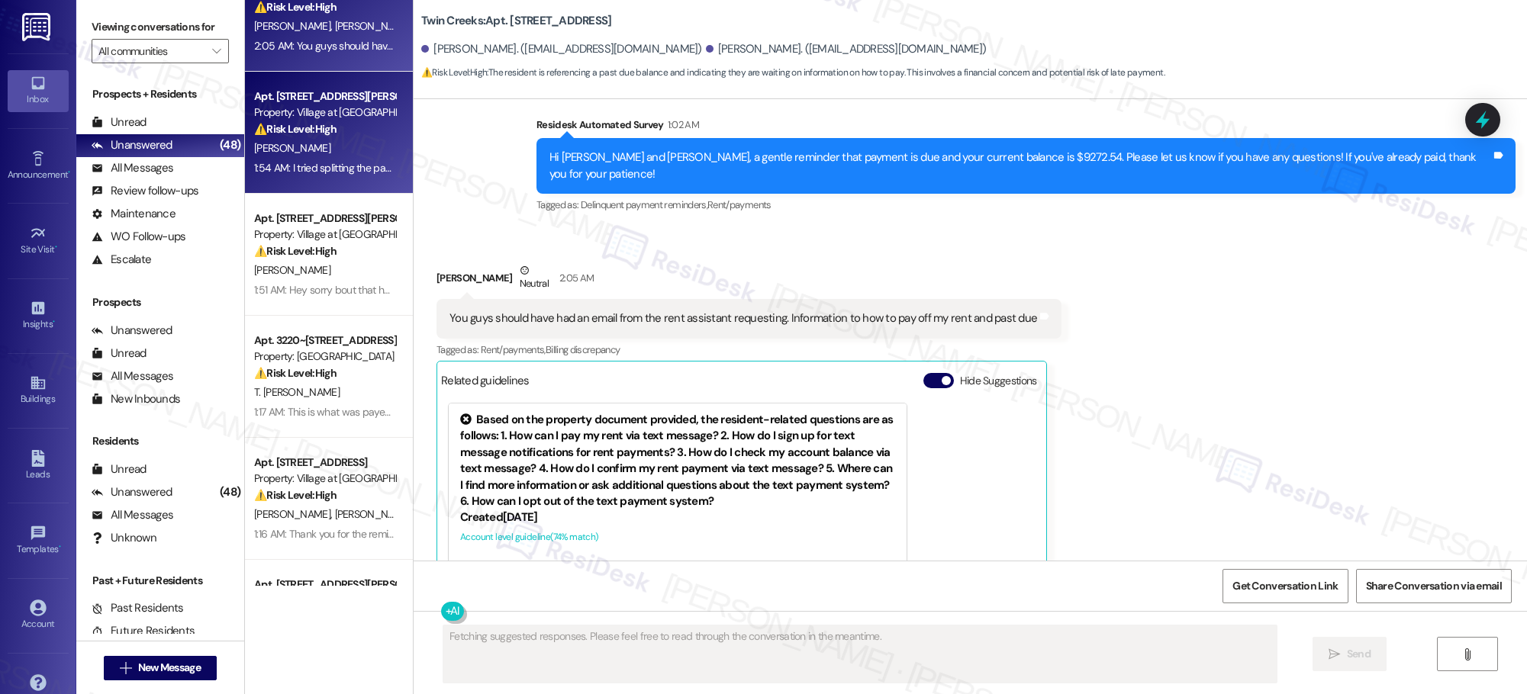
click at [337, 127] on div "⚠️ Risk Level: High The resident indicates they attempted to split the payment,…" at bounding box center [324, 129] width 141 height 16
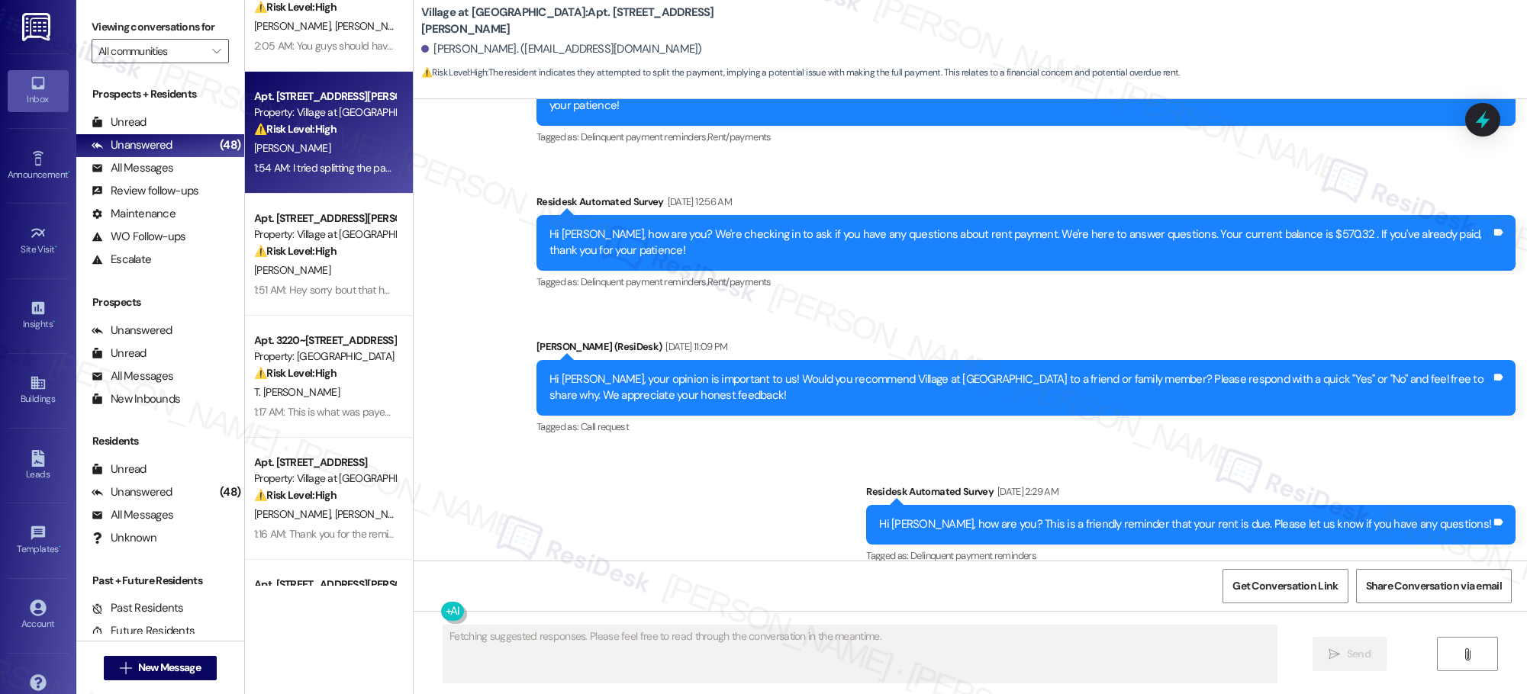
scroll to position [1919, 0]
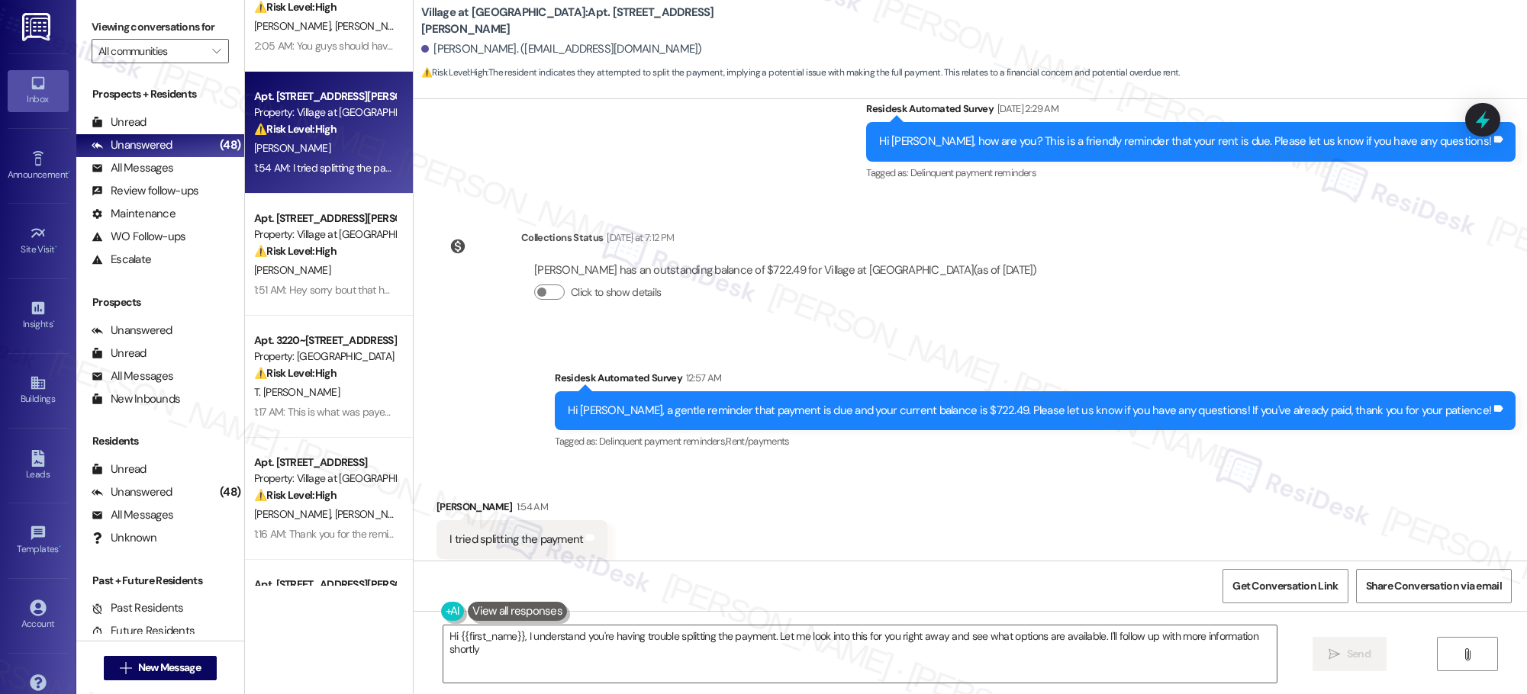
type textarea "Hi {{first_name}}, I understand you're having trouble splitting the payment. Le…"
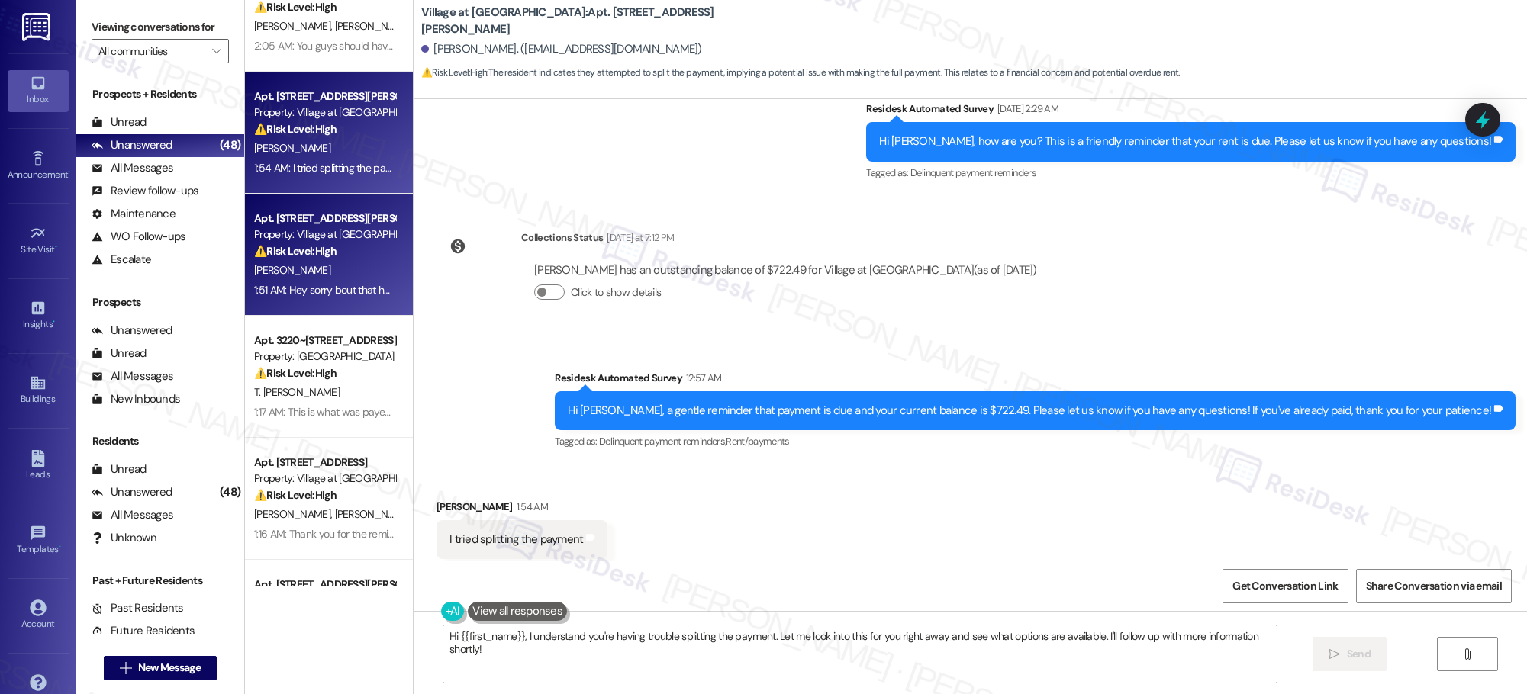
click at [341, 256] on div "⚠️ Risk Level: High The resident acknowledges the late payment notice and indic…" at bounding box center [324, 251] width 141 height 16
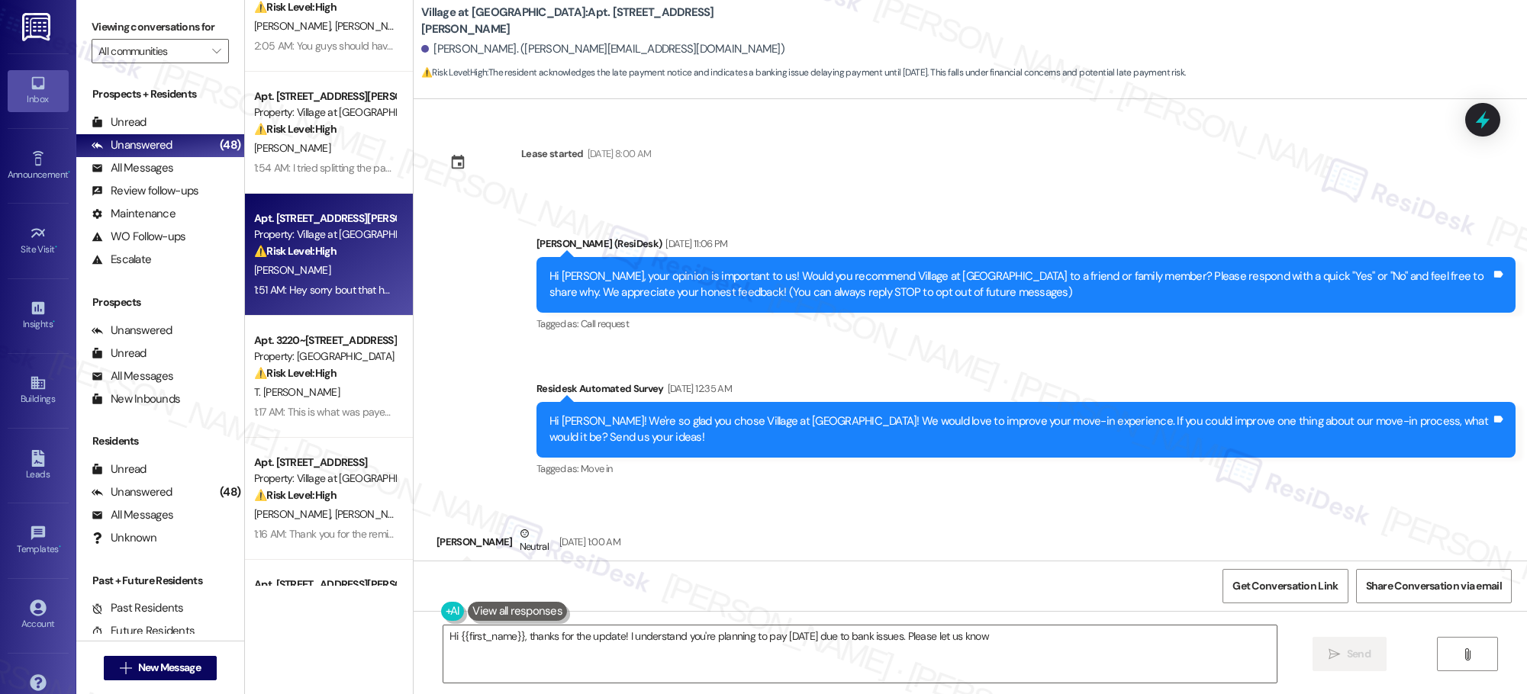
scroll to position [2659, 0]
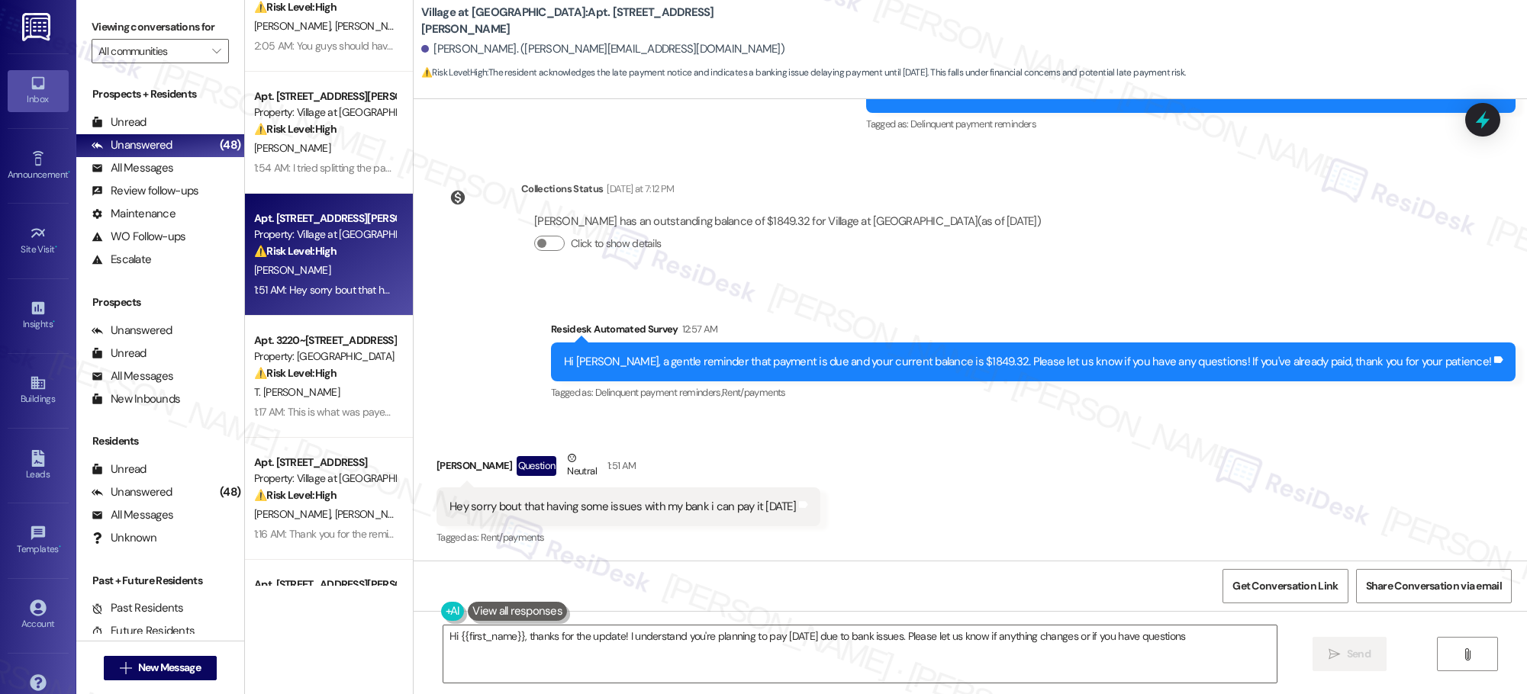
type textarea "Hi {{first_name}}, thanks for the update! I understand you're planning to pay […"
